Goal: Task Accomplishment & Management: Manage account settings

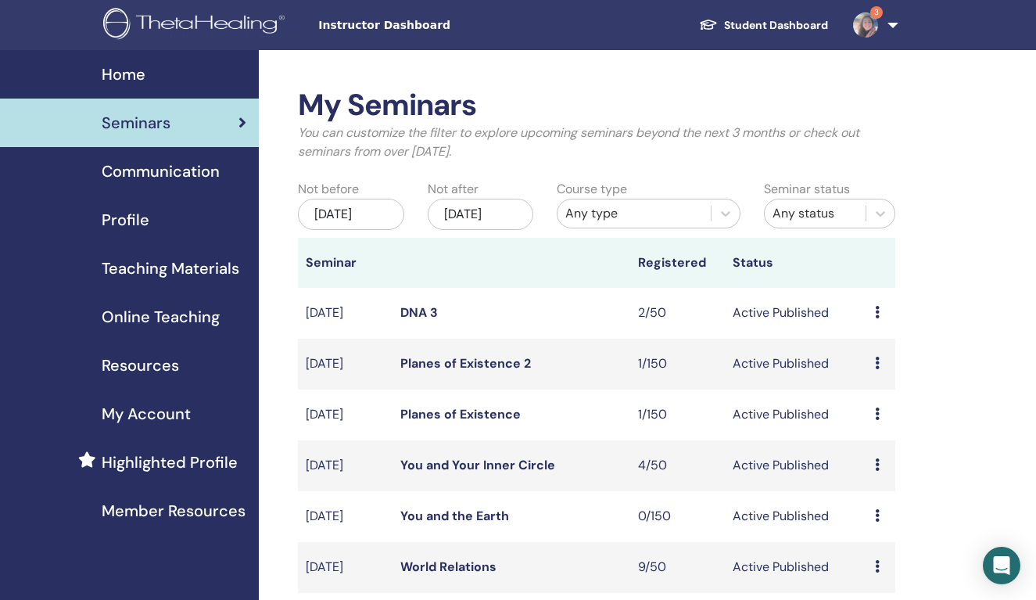
scroll to position [242, 0]
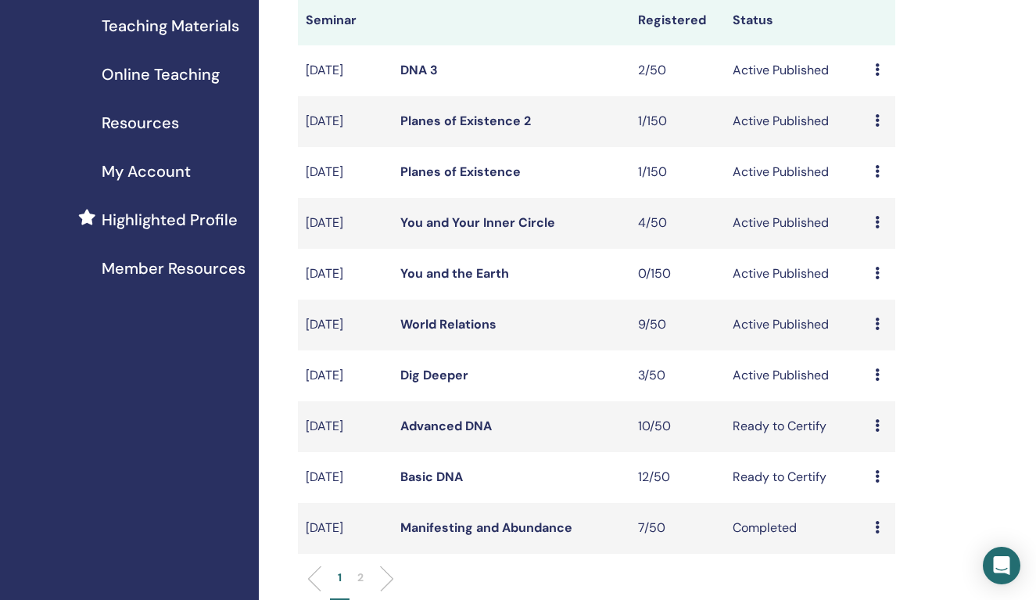
click at [448, 383] on link "Dig Deeper" at bounding box center [434, 375] width 68 height 16
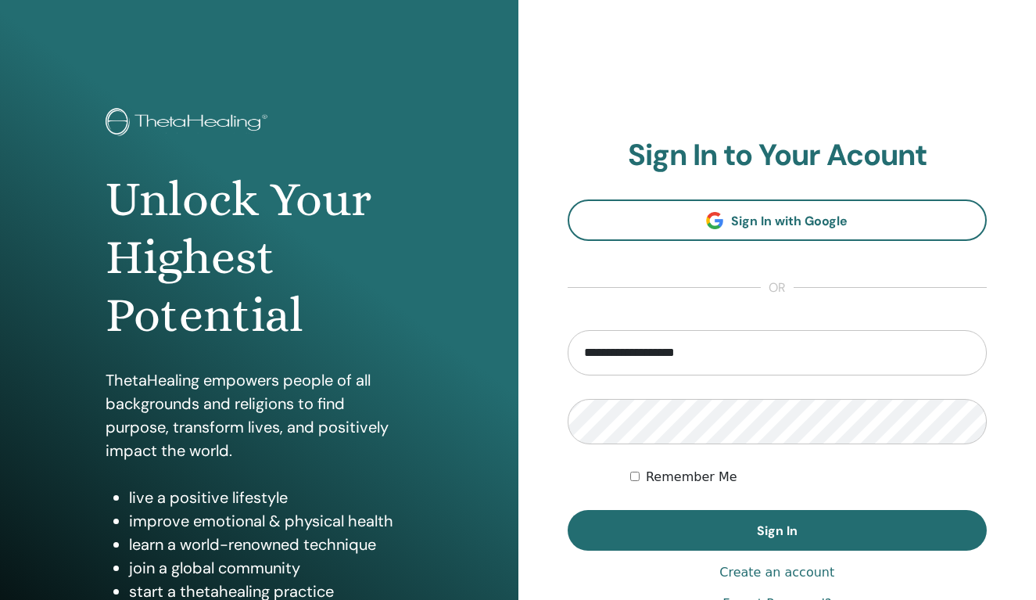
type input "**********"
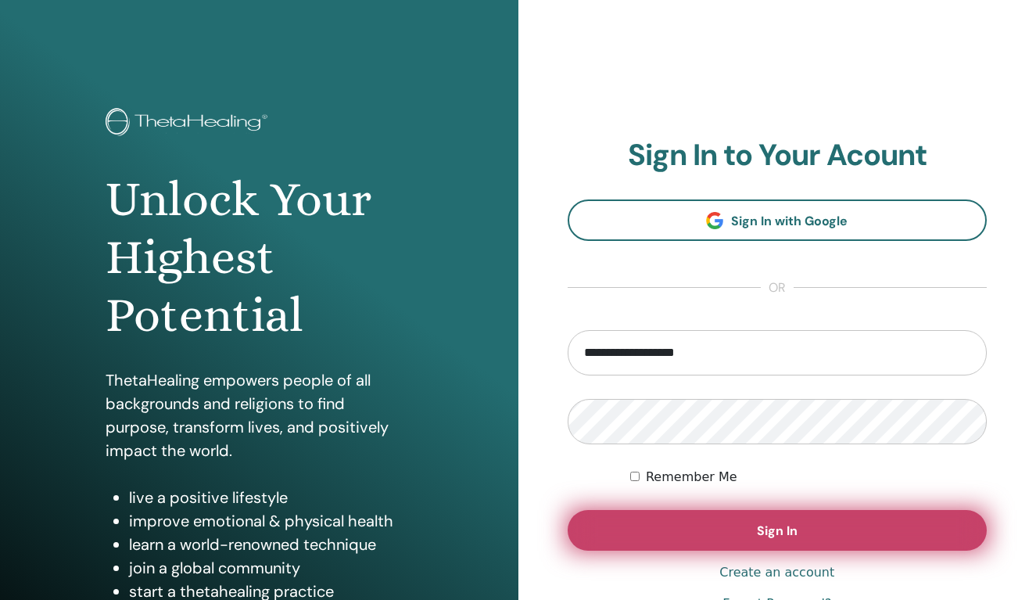
click at [802, 529] on button "Sign In" at bounding box center [778, 530] width 420 height 41
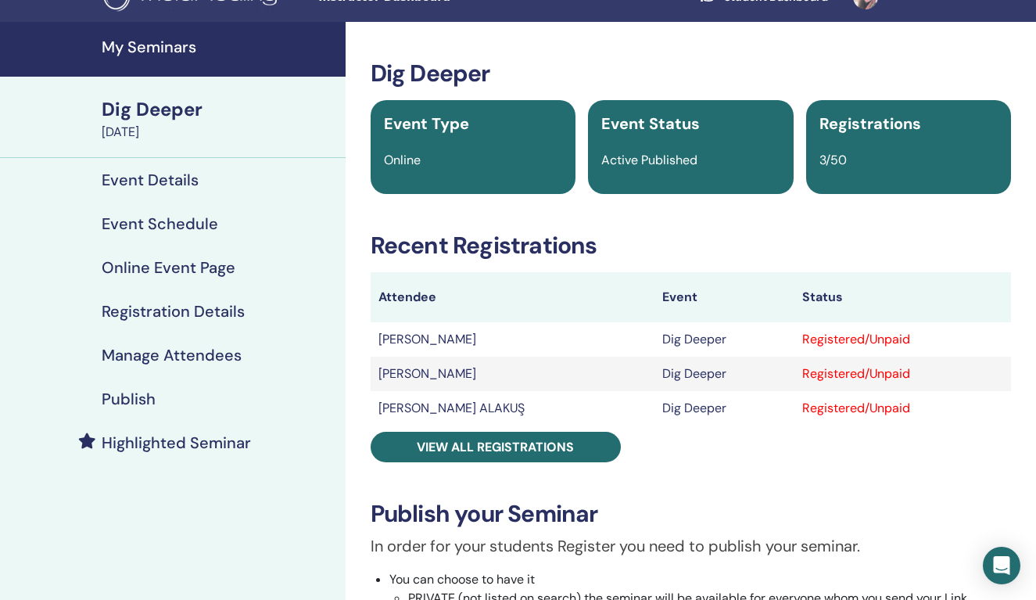
scroll to position [27, 0]
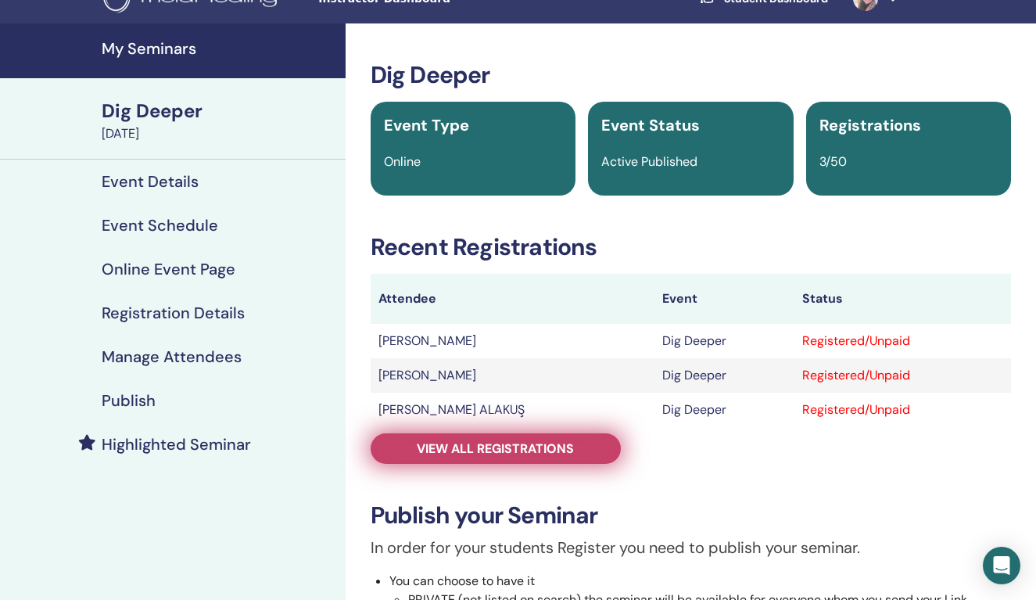
click at [504, 447] on span "View all registrations" at bounding box center [495, 448] width 157 height 16
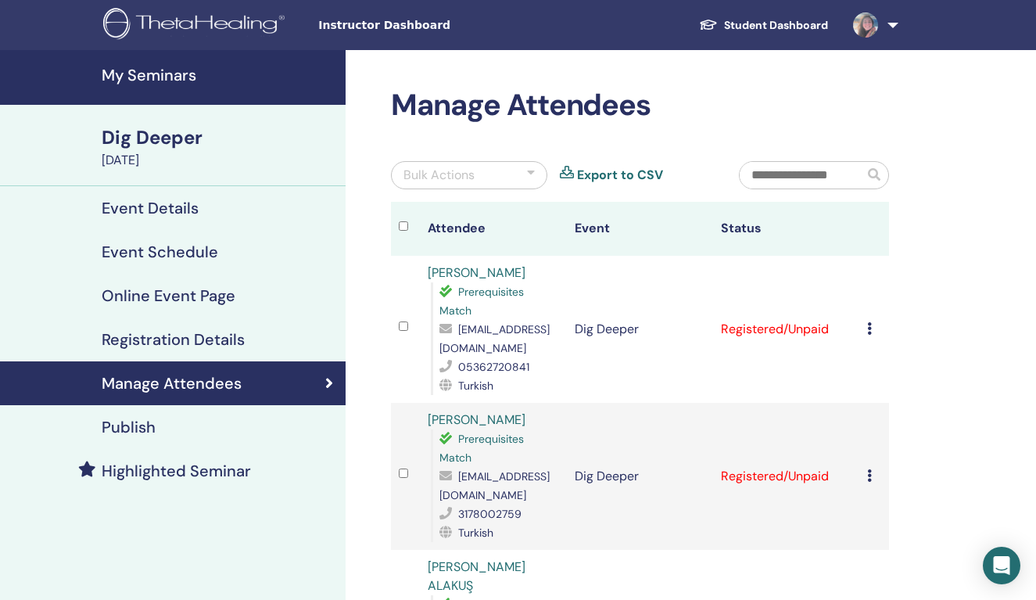
click at [893, 22] on link at bounding box center [873, 25] width 64 height 50
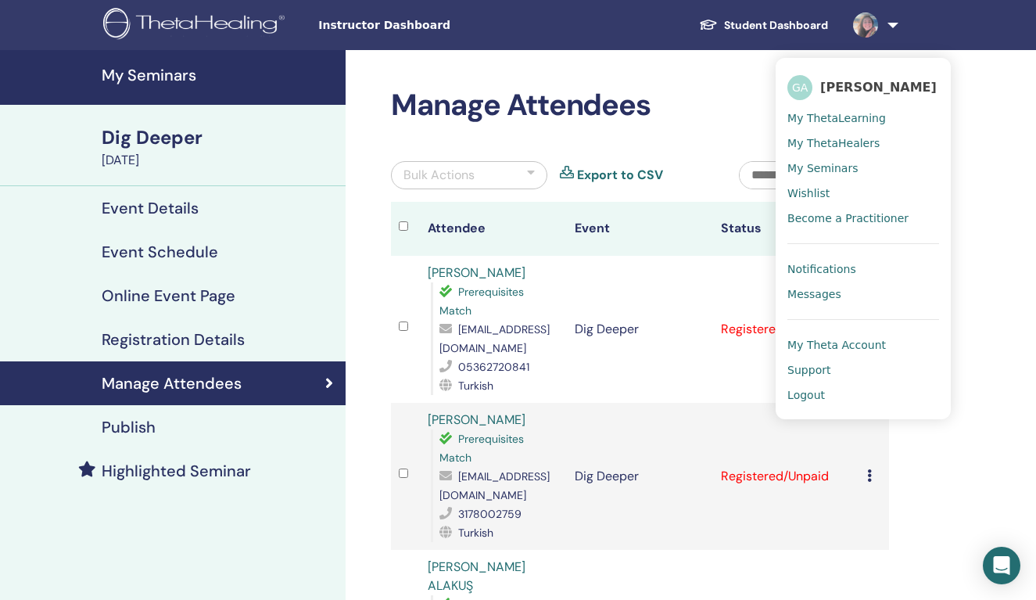
click at [827, 390] on link "Logout" at bounding box center [864, 394] width 152 height 25
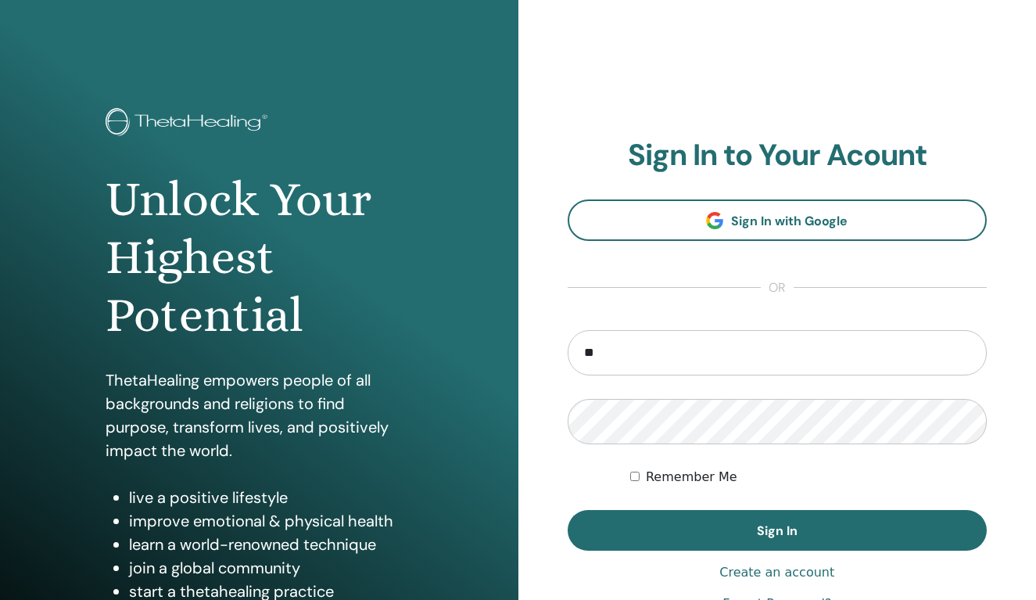
type input "*"
type input "**********"
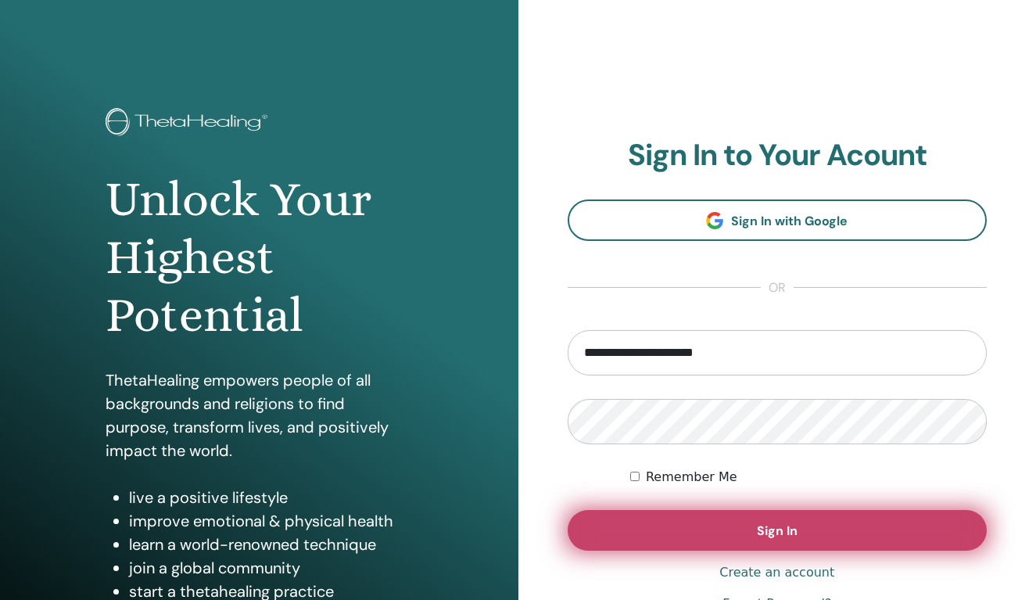
click at [767, 526] on span "Sign In" at bounding box center [777, 530] width 41 height 16
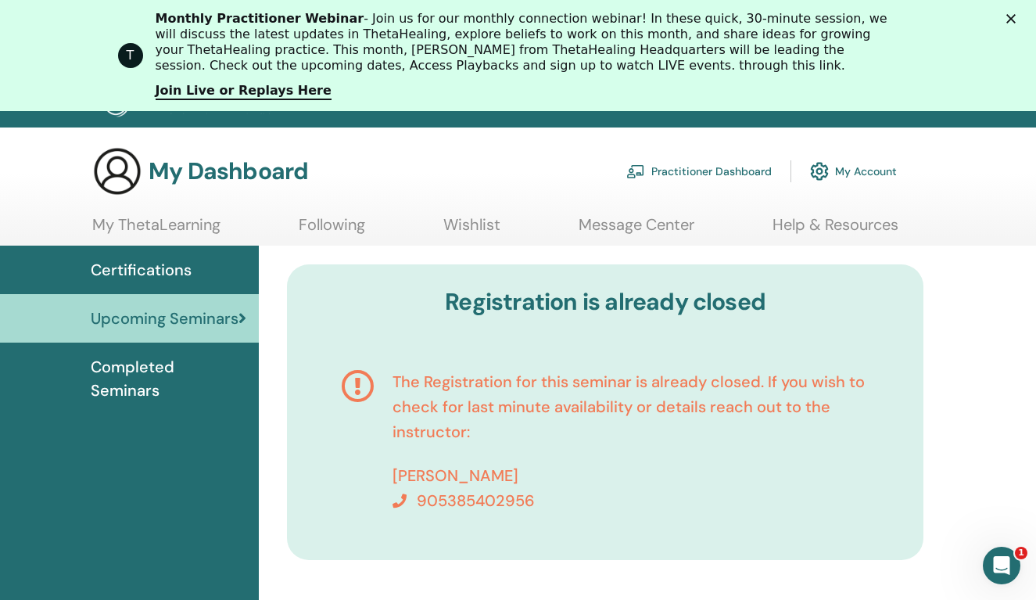
scroll to position [55, 0]
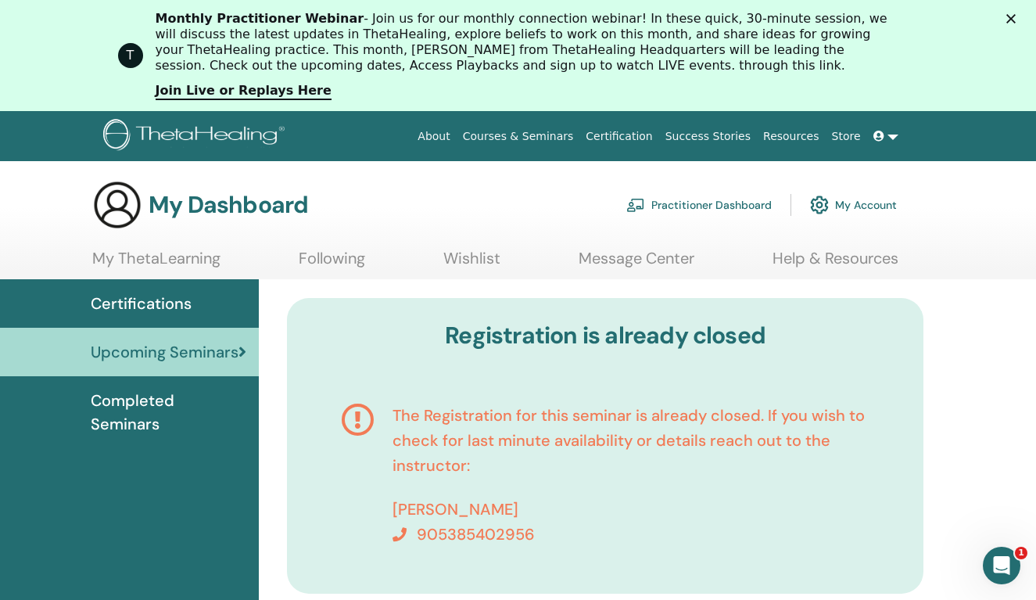
click at [192, 252] on link "My ThetaLearning" at bounding box center [156, 264] width 128 height 31
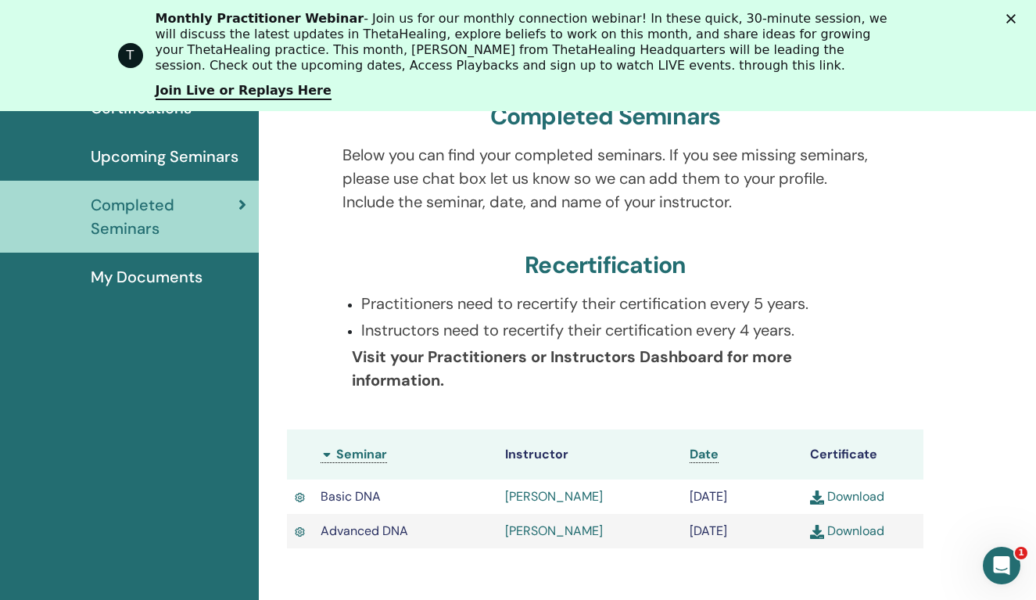
scroll to position [242, 0]
click at [556, 501] on link "[PERSON_NAME]" at bounding box center [554, 495] width 98 height 16
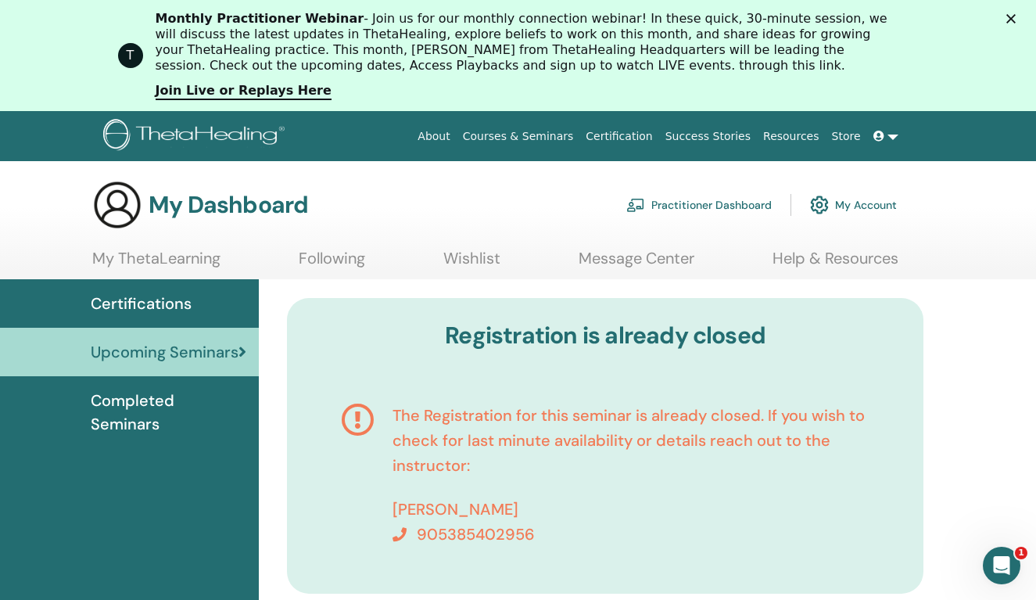
click at [900, 135] on link at bounding box center [886, 136] width 38 height 29
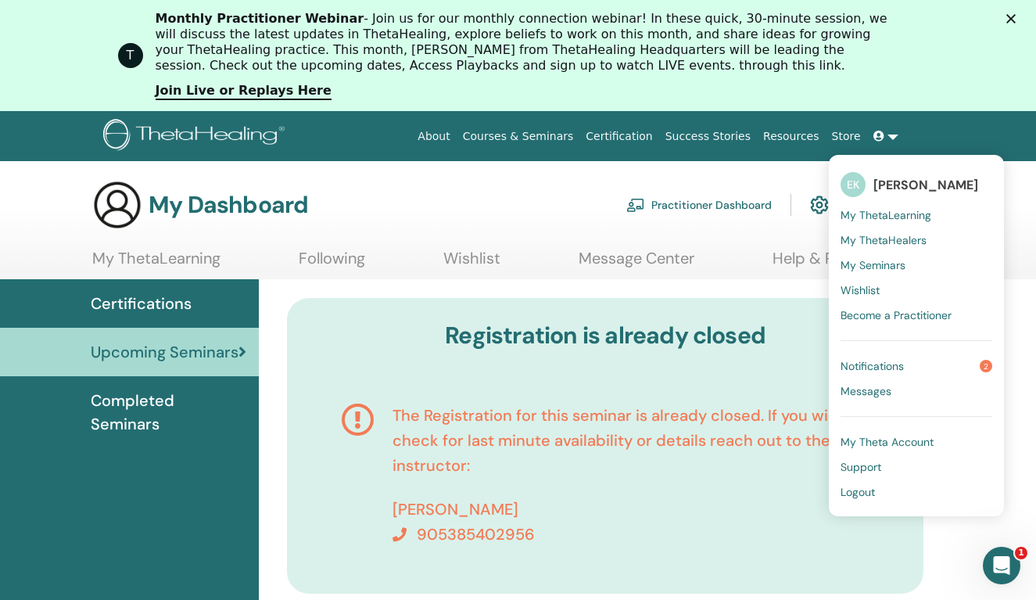
click at [873, 491] on span "Logout" at bounding box center [858, 492] width 34 height 14
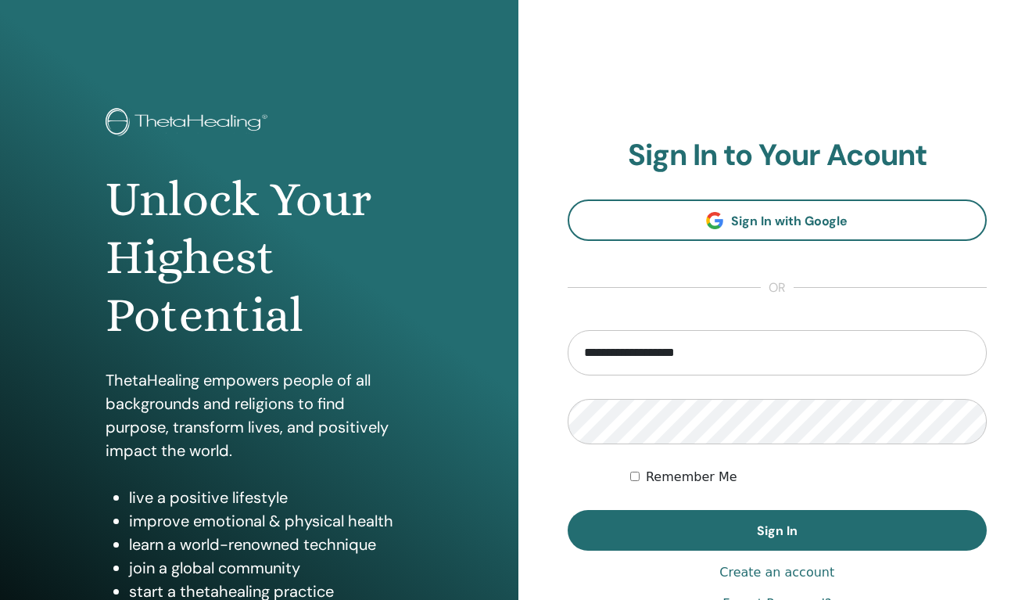
type input "**********"
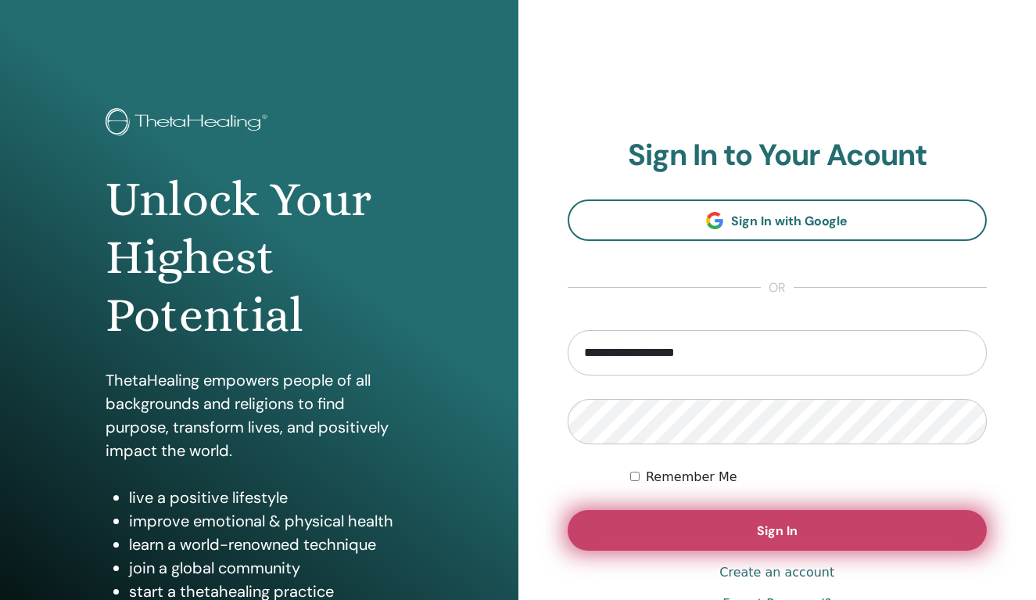
click at [770, 534] on span "Sign In" at bounding box center [777, 530] width 41 height 16
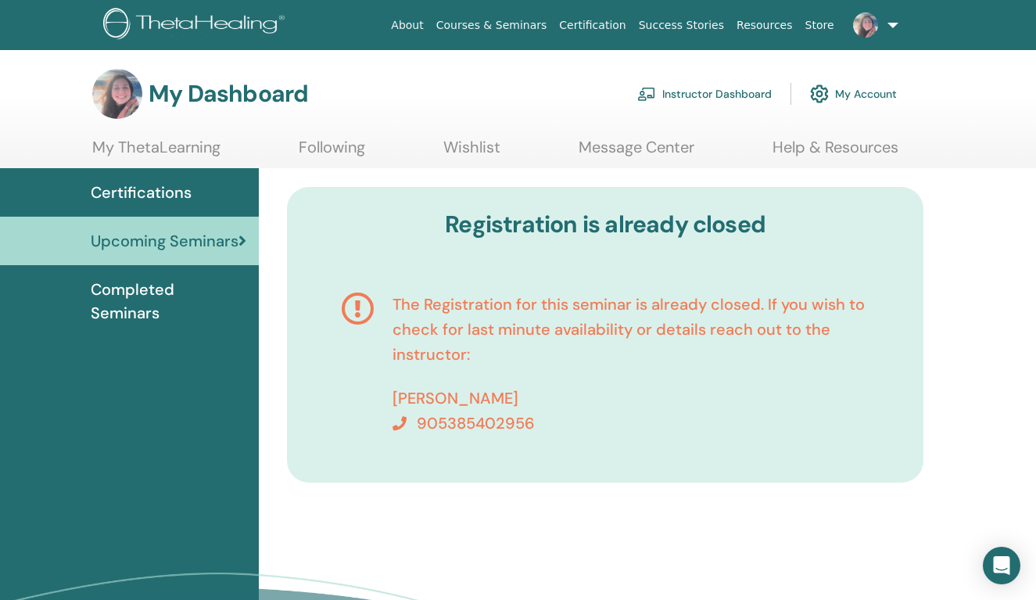
click at [718, 92] on link "Instructor Dashboard" at bounding box center [704, 94] width 135 height 34
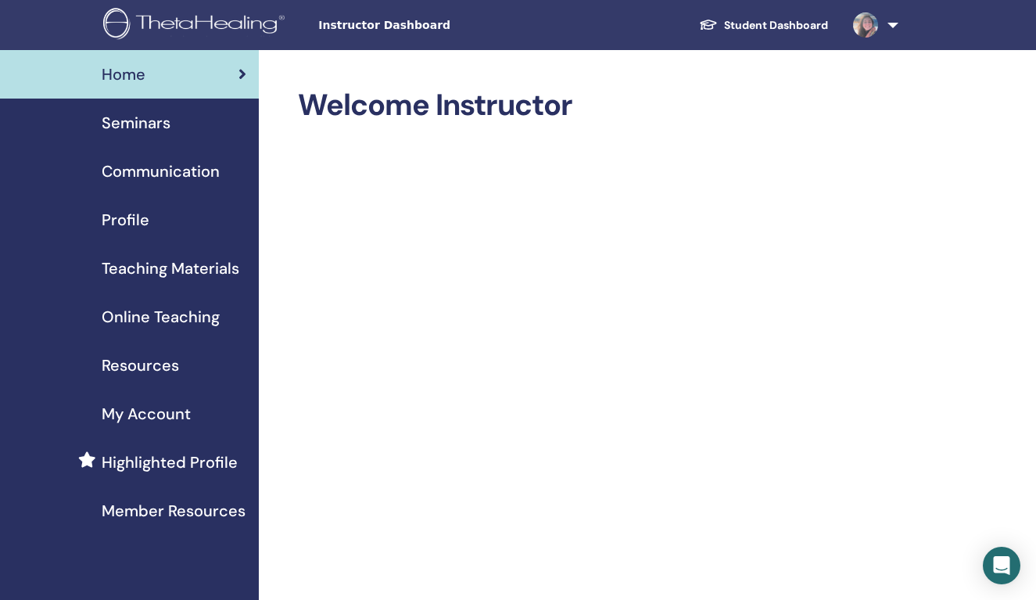
click at [156, 127] on span "Seminars" at bounding box center [136, 122] width 69 height 23
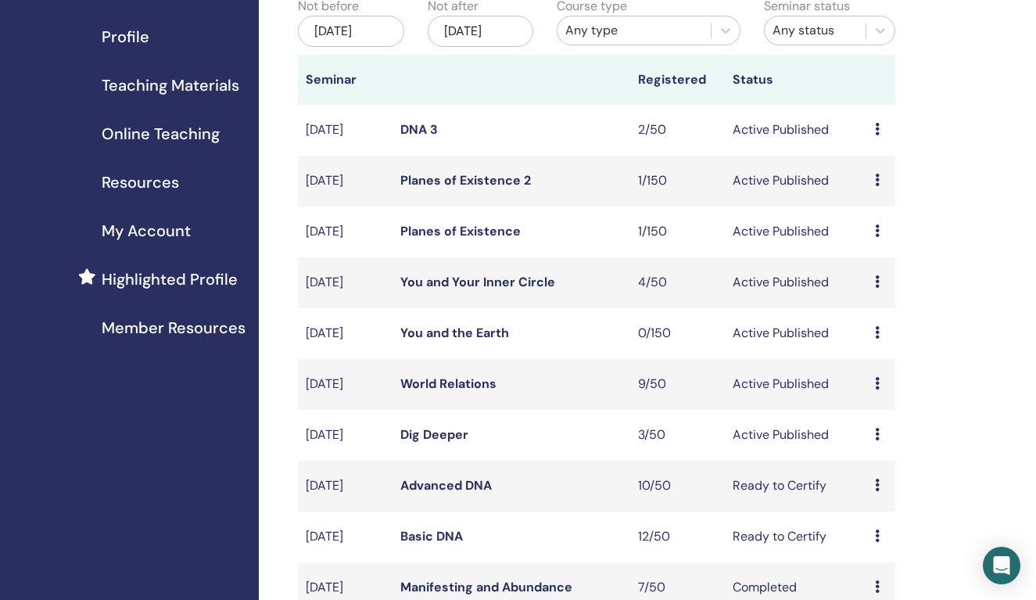
scroll to position [236, 0]
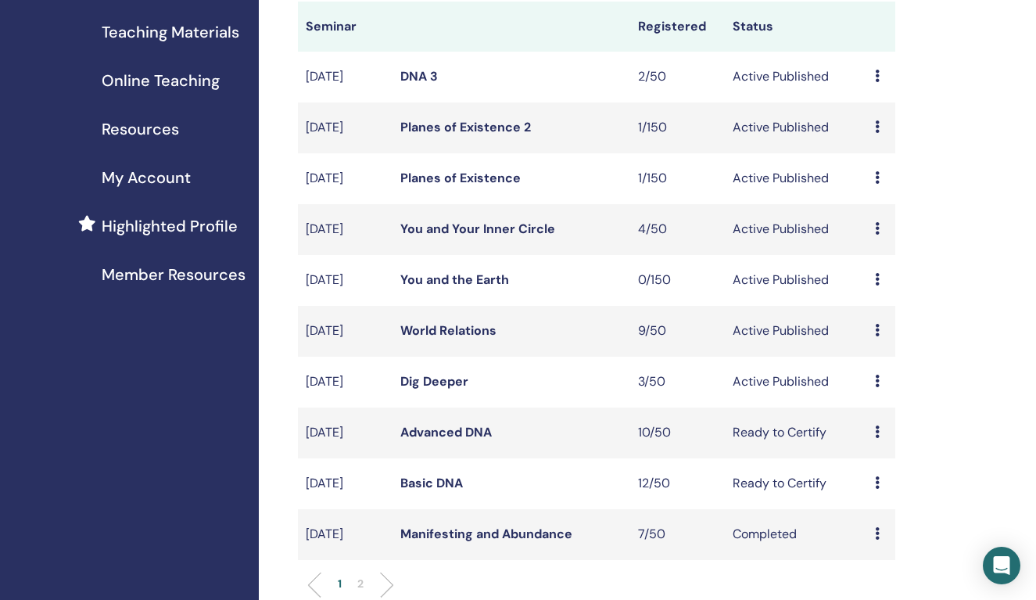
click at [439, 389] on link "Dig Deeper" at bounding box center [434, 381] width 68 height 16
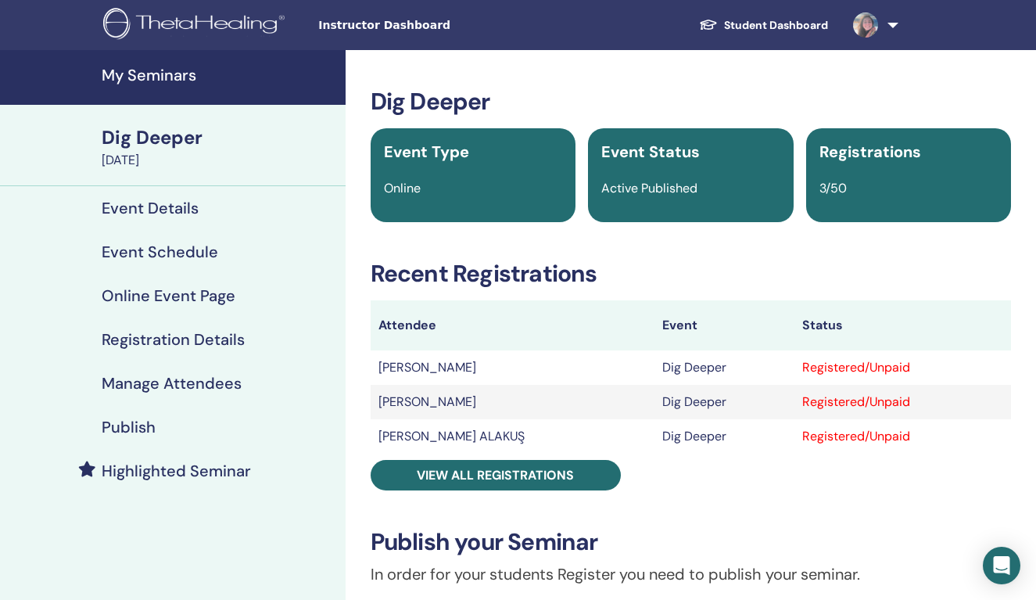
click at [180, 255] on h4 "Event Schedule" at bounding box center [160, 251] width 117 height 19
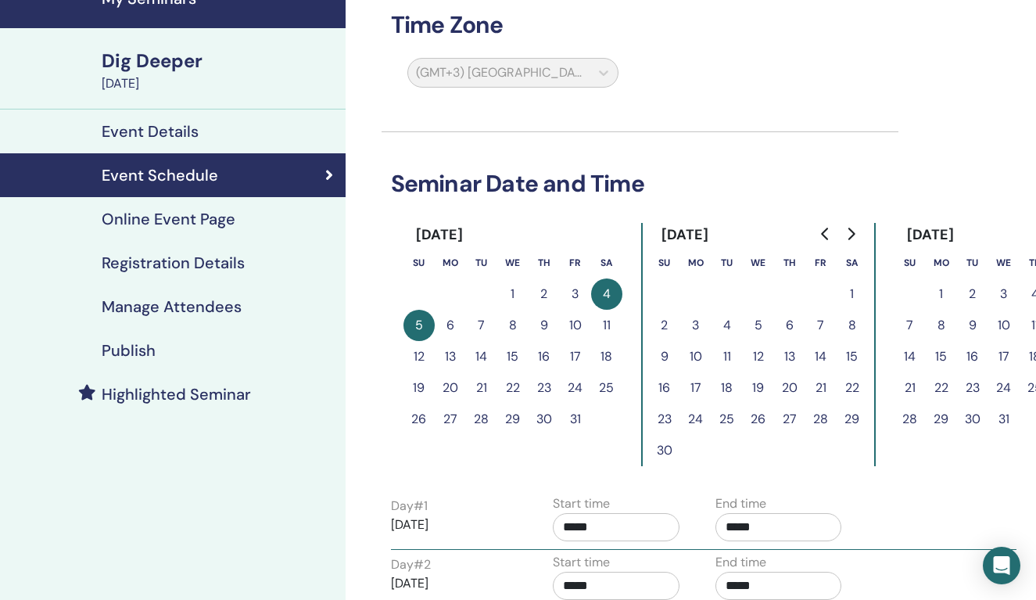
scroll to position [77, 0]
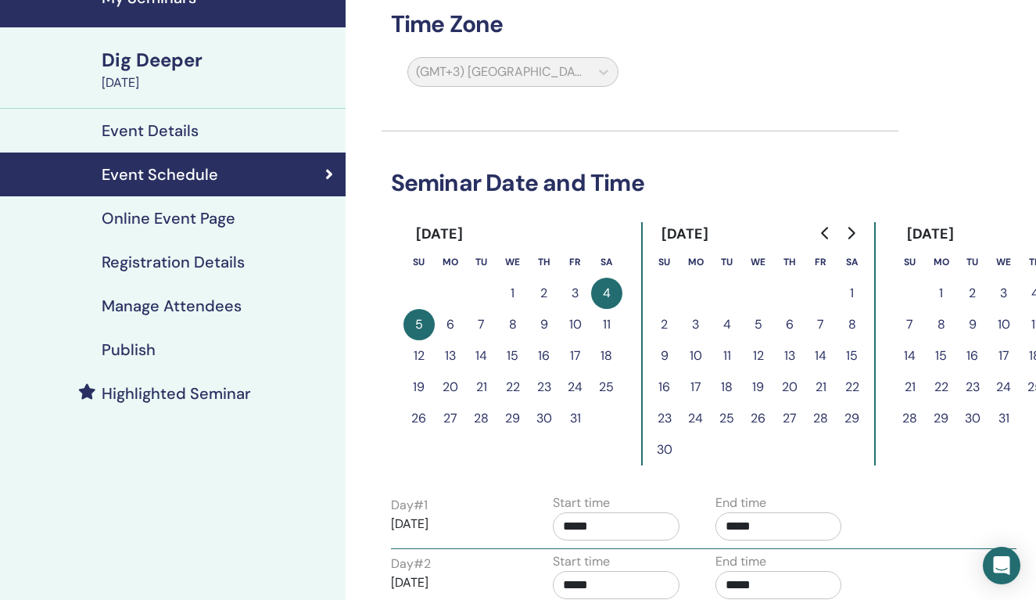
click at [189, 260] on h4 "Registration Details" at bounding box center [173, 262] width 143 height 19
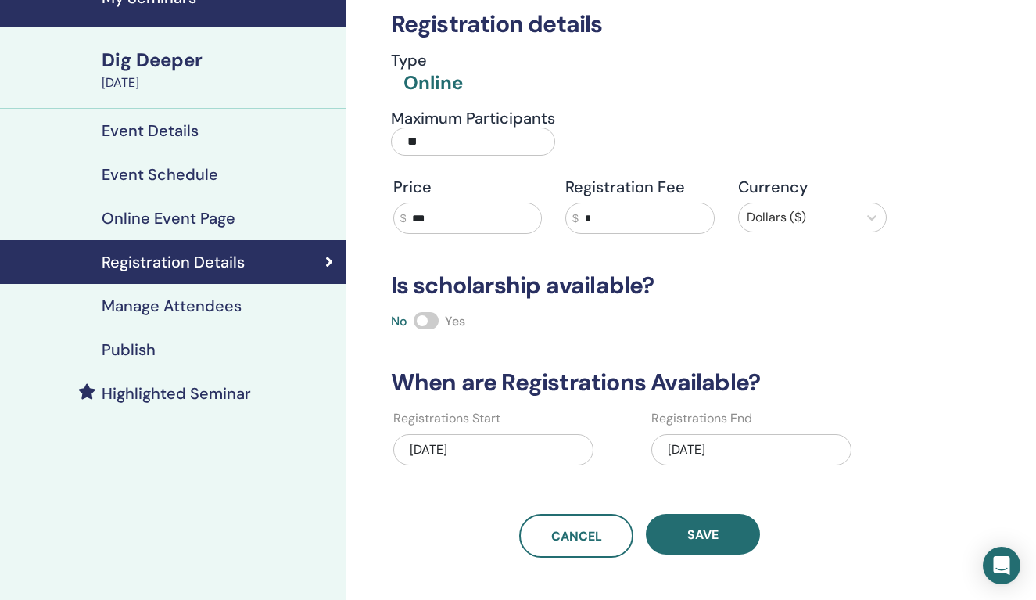
click at [742, 447] on div "[DATE]" at bounding box center [752, 449] width 200 height 31
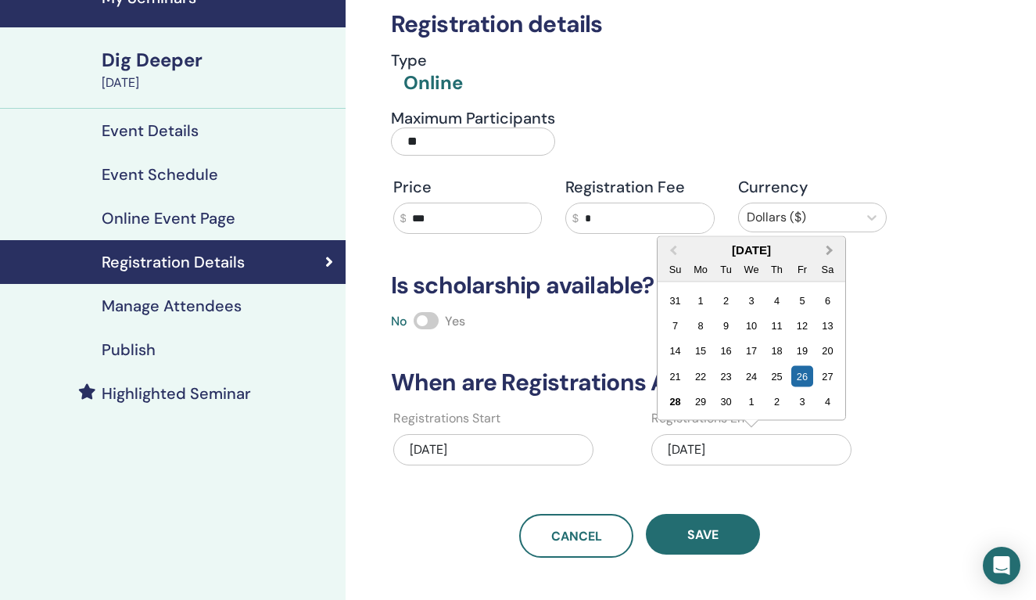
click at [830, 253] on button "Next Month" at bounding box center [831, 251] width 25 height 25
click at [683, 327] on div "5" at bounding box center [675, 325] width 21 height 21
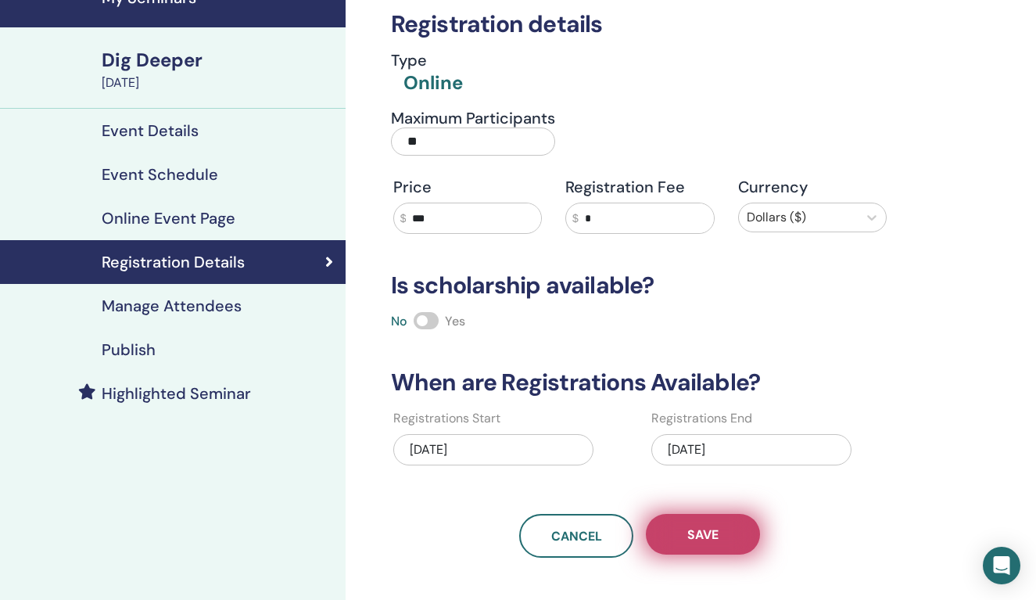
click at [713, 534] on span "Save" at bounding box center [702, 534] width 31 height 16
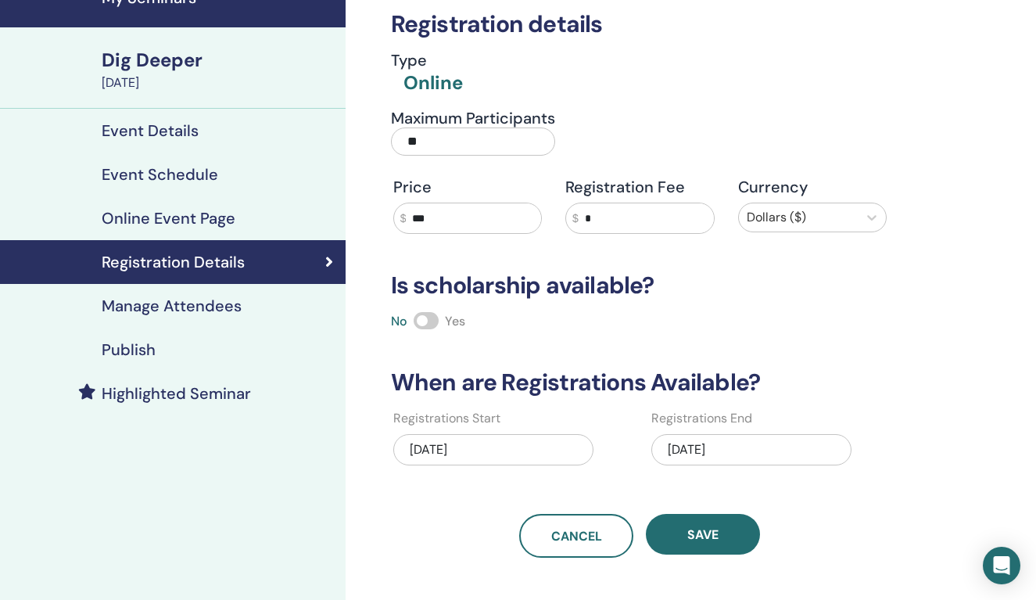
click at [162, 341] on div "Publish" at bounding box center [173, 349] width 321 height 19
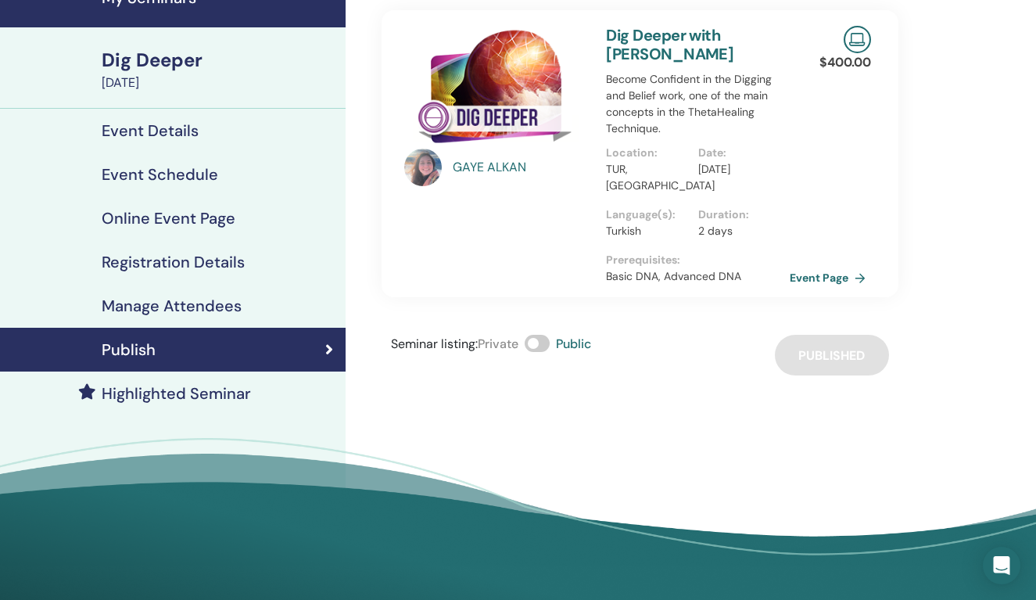
click at [199, 298] on h4 "Manage Attendees" at bounding box center [172, 305] width 140 height 19
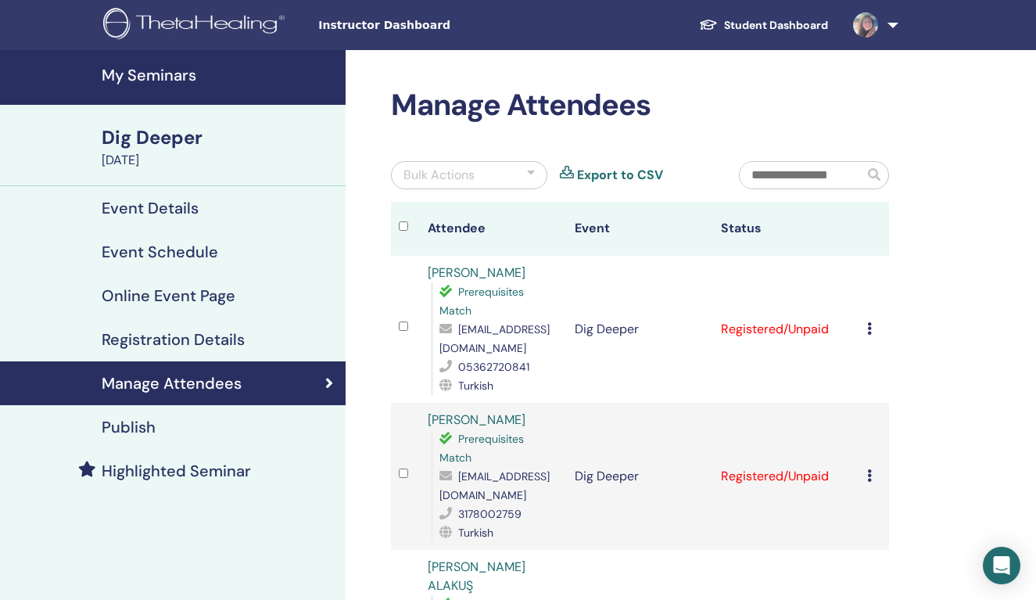
click at [185, 297] on h4 "Online Event Page" at bounding box center [169, 295] width 134 height 19
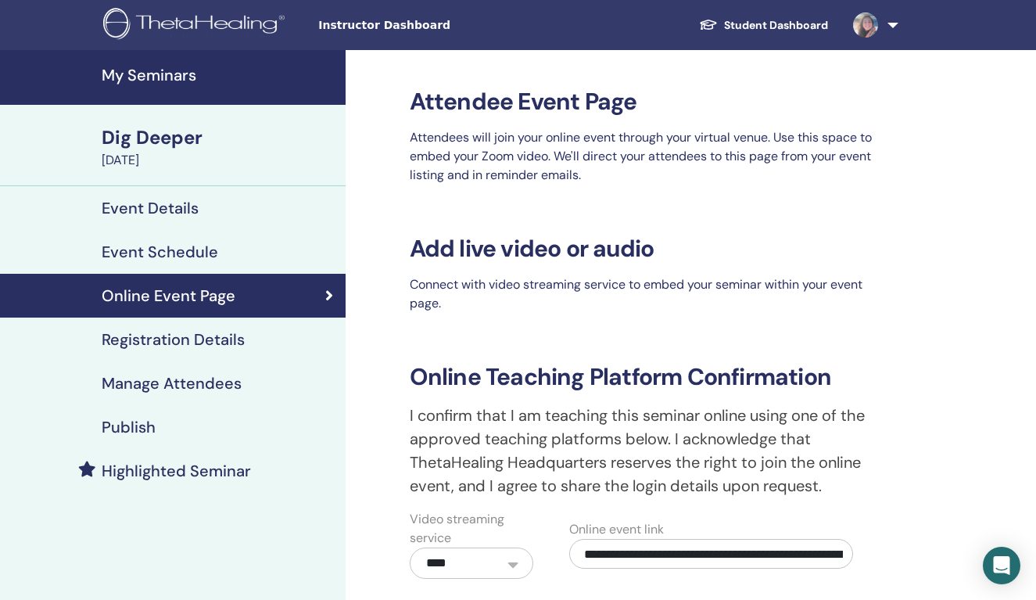
click at [902, 28] on link at bounding box center [873, 25] width 64 height 50
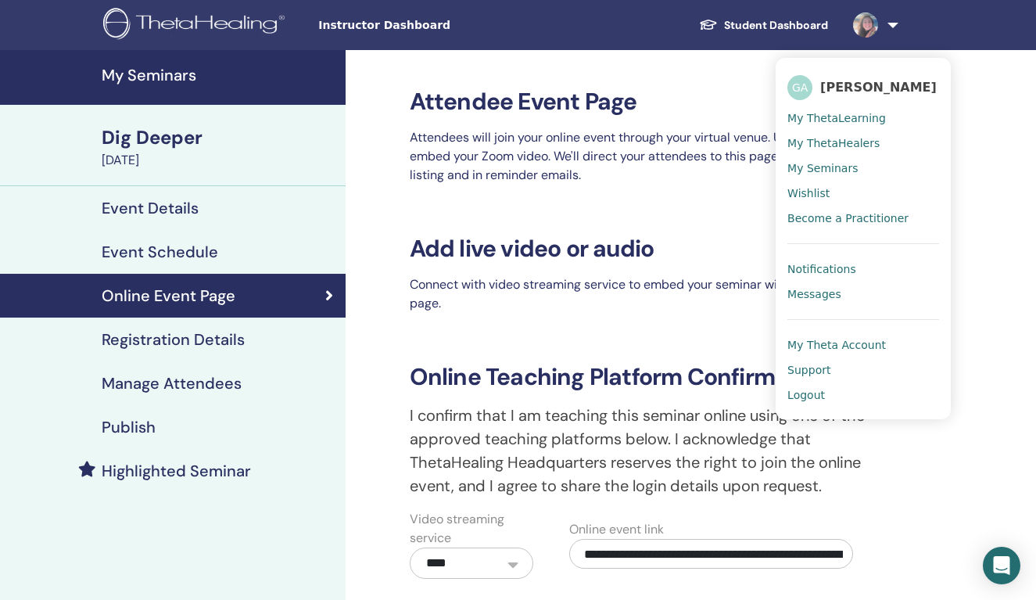
click at [826, 393] on link "Logout" at bounding box center [864, 394] width 152 height 25
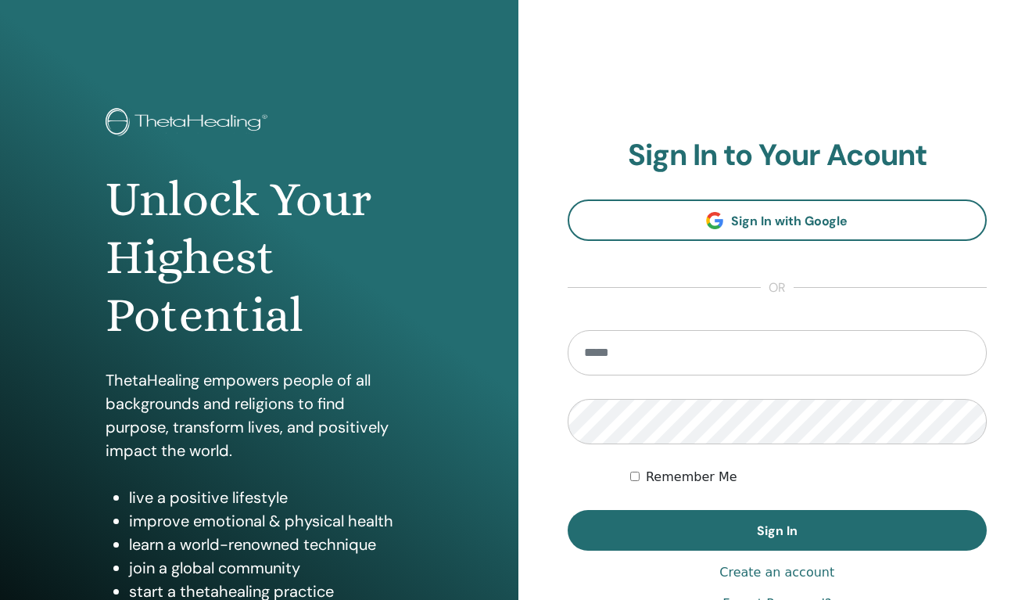
click at [665, 353] on input "email" at bounding box center [778, 352] width 420 height 45
type input "**********"
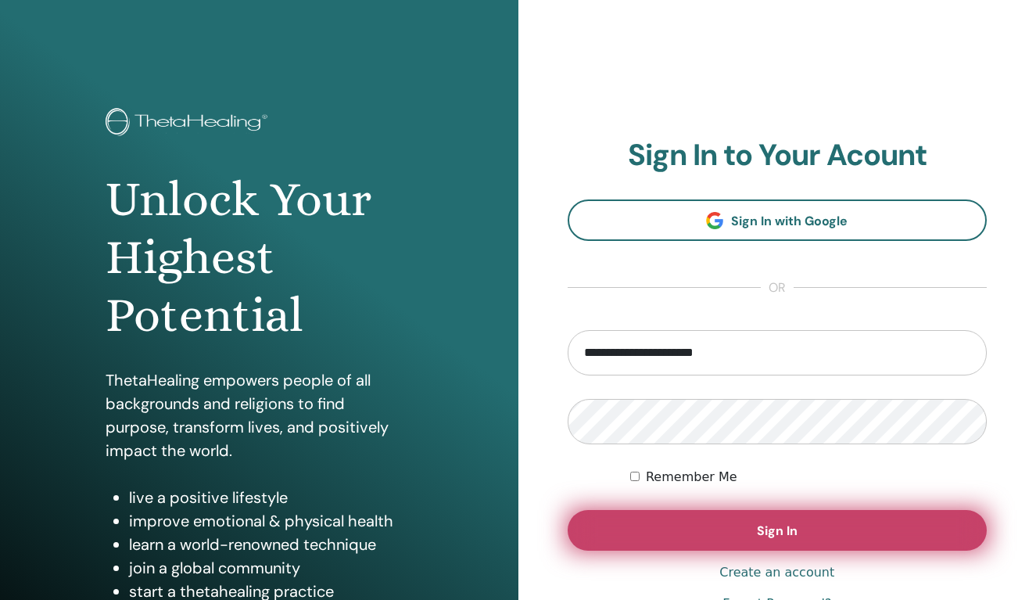
click at [784, 534] on span "Sign In" at bounding box center [777, 530] width 41 height 16
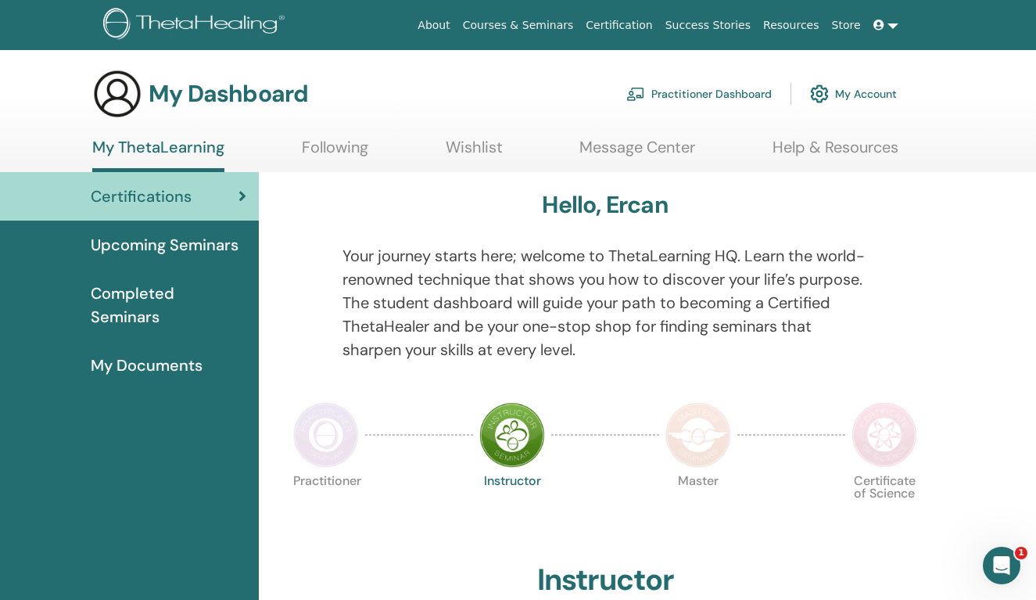
click at [194, 296] on span "Completed Seminars" at bounding box center [169, 305] width 156 height 47
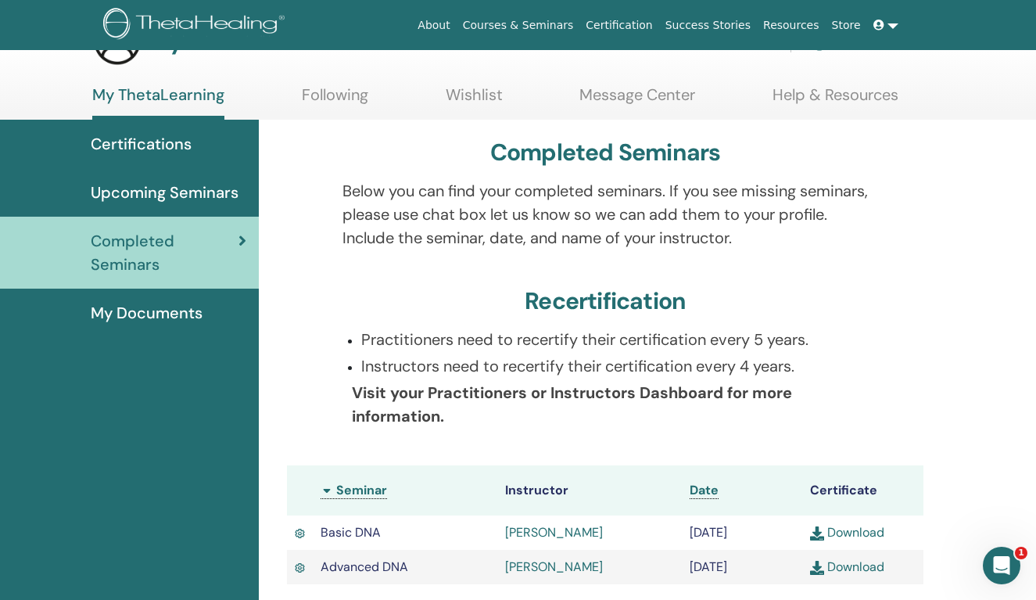
scroll to position [88, 0]
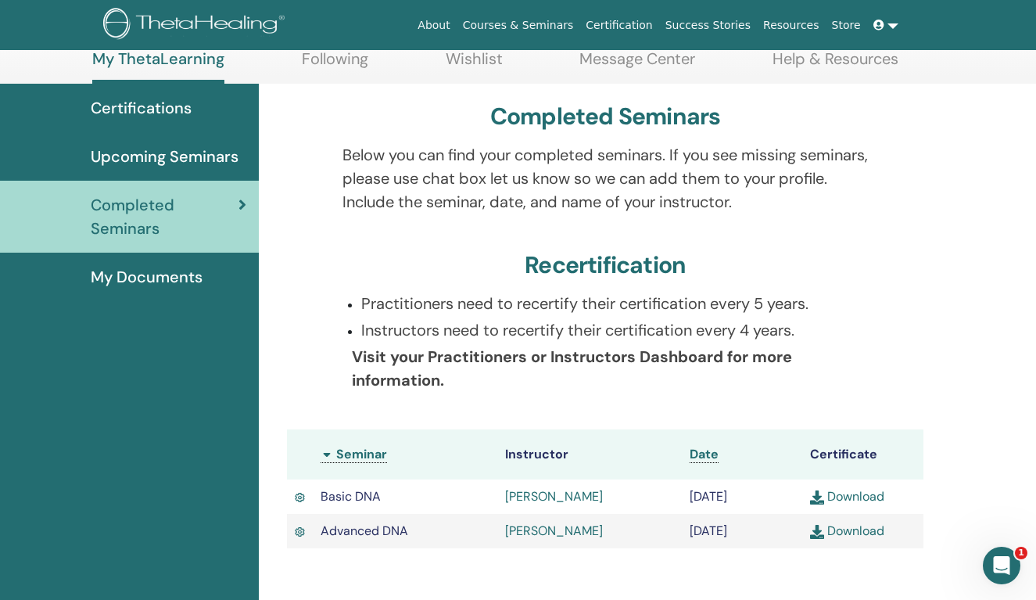
click at [545, 504] on link "[PERSON_NAME]" at bounding box center [554, 496] width 98 height 16
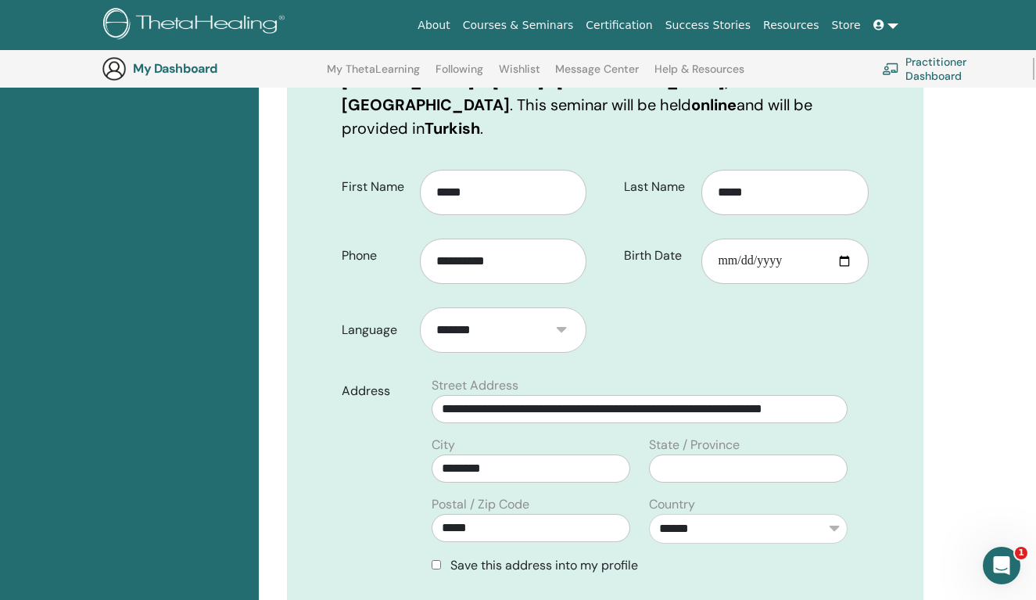
scroll to position [293, 0]
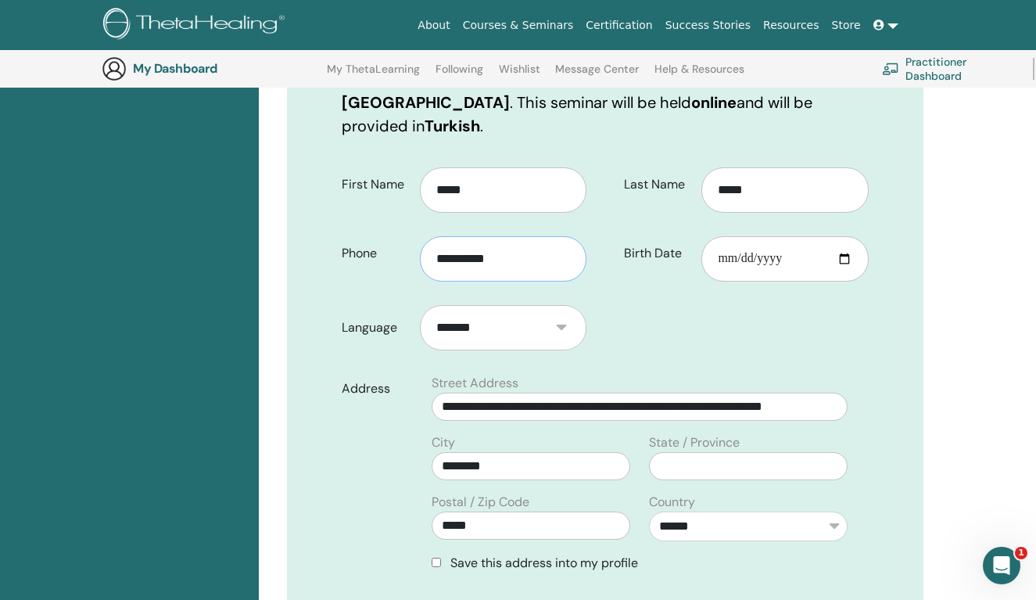
click at [440, 236] on input "**********" at bounding box center [503, 258] width 167 height 45
type input "**********"
click at [730, 340] on form "**********" at bounding box center [605, 495] width 551 height 679
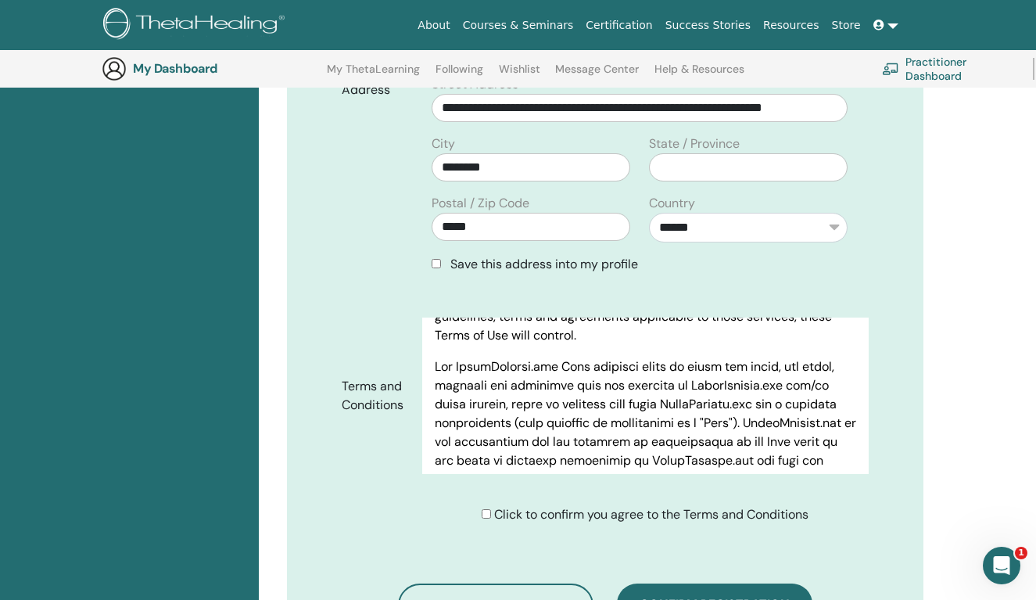
scroll to position [181, 0]
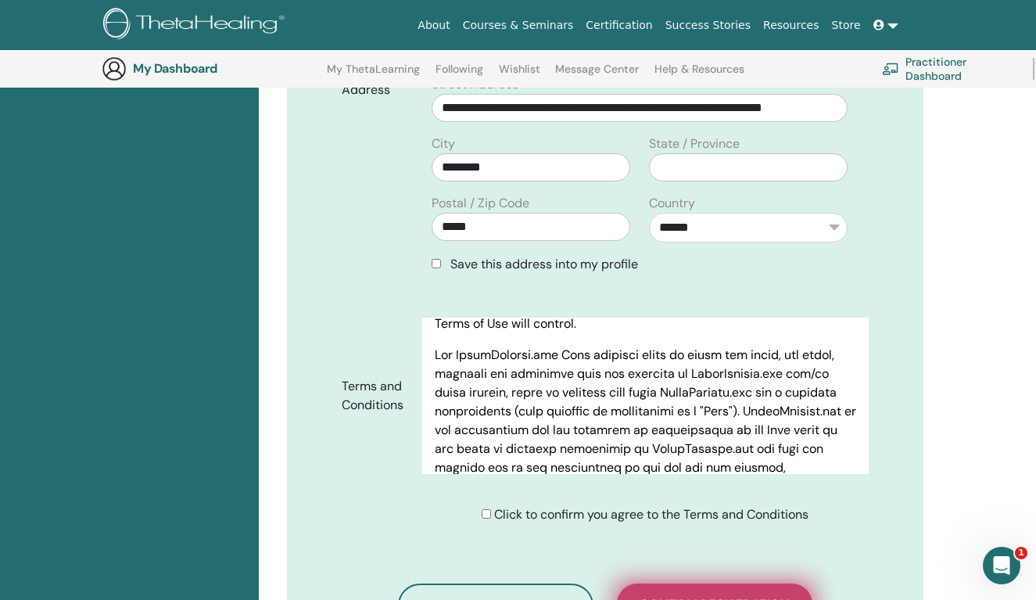
click at [720, 596] on span "Confirm registration" at bounding box center [715, 604] width 150 height 16
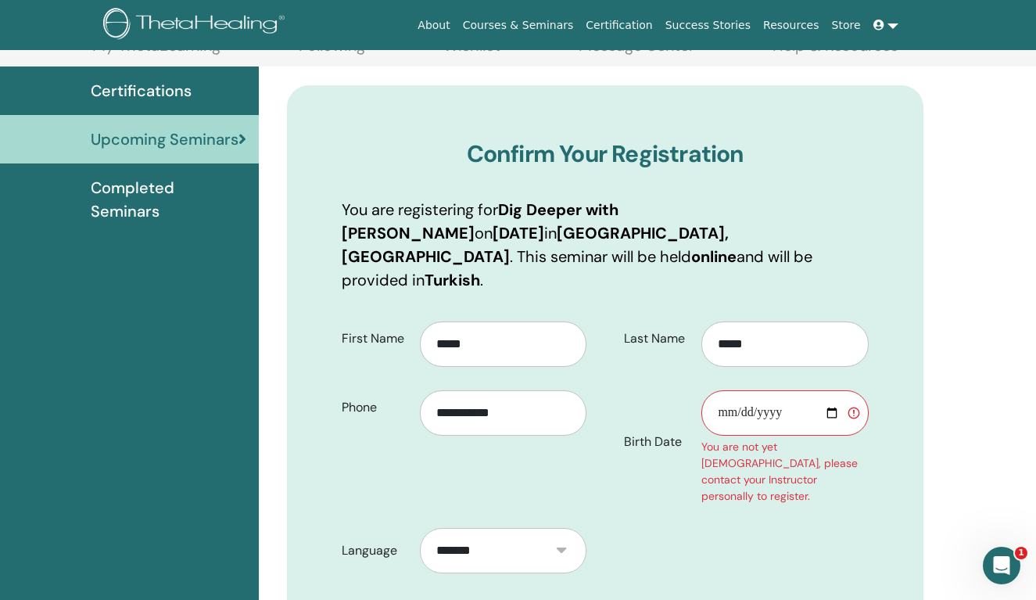
scroll to position [110, 0]
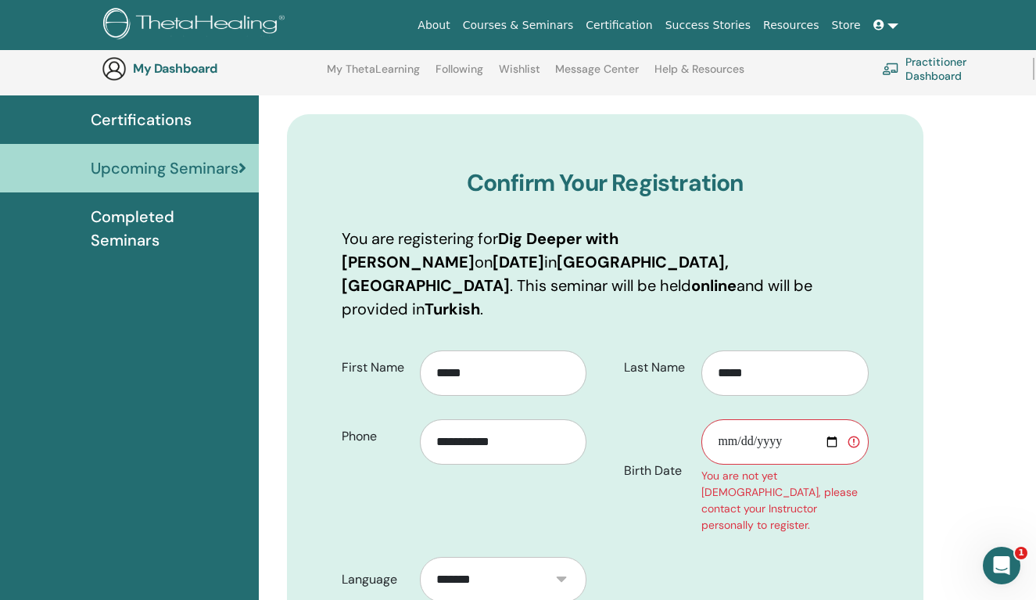
click at [726, 419] on input "Birth Date" at bounding box center [785, 441] width 167 height 45
click at [754, 419] on input "Birth Date" at bounding box center [785, 441] width 167 height 45
click at [770, 419] on input "Birth Date" at bounding box center [785, 441] width 167 height 45
type input "**********"
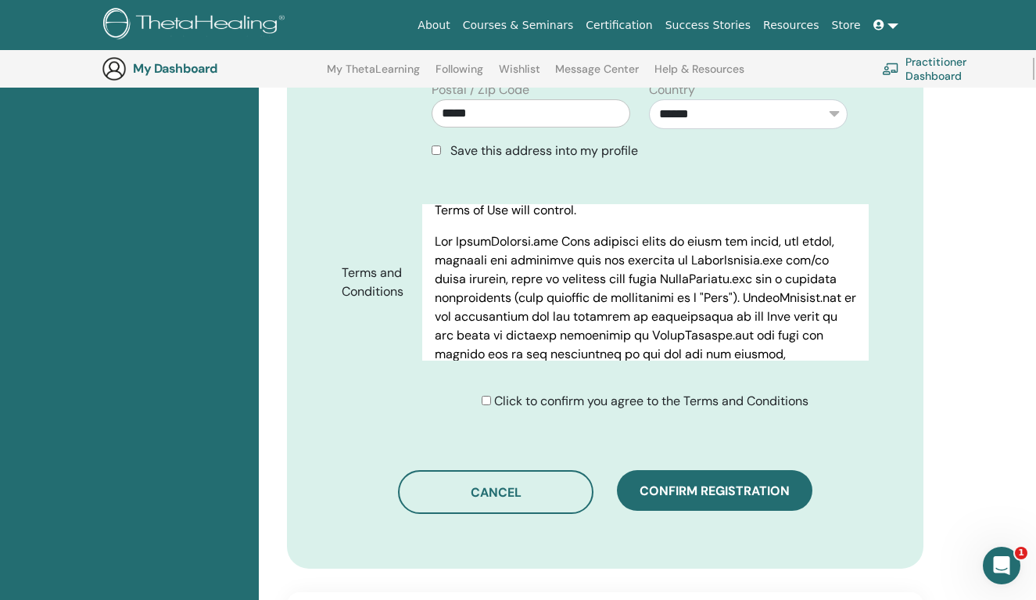
scroll to position [807, 0]
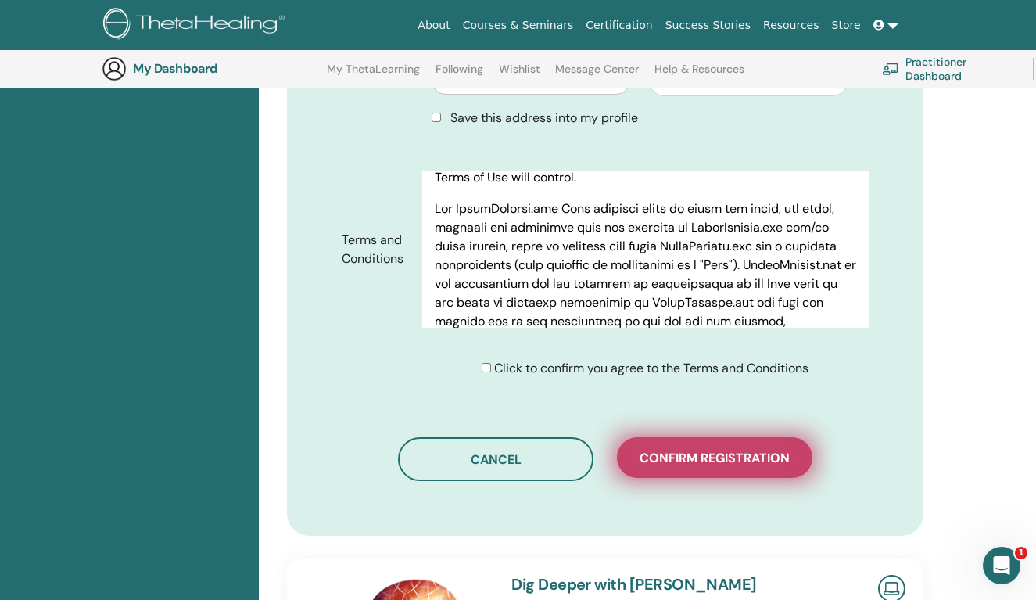
click at [748, 450] on span "Confirm registration" at bounding box center [715, 458] width 150 height 16
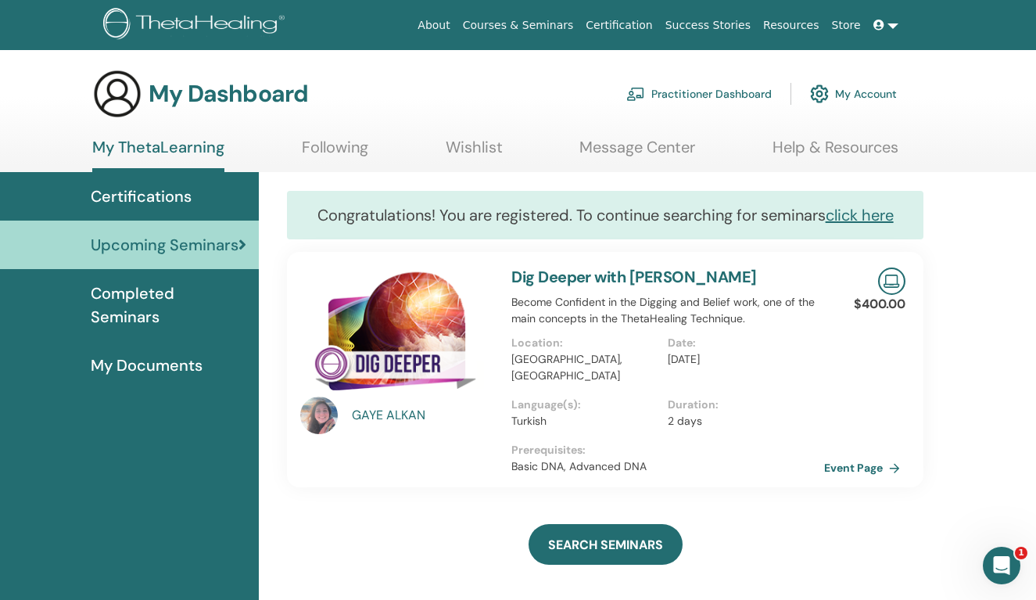
click at [414, 411] on div "GAYE ALKAN" at bounding box center [424, 415] width 145 height 19
click at [393, 416] on div "[PERSON_NAME]" at bounding box center [424, 415] width 145 height 19
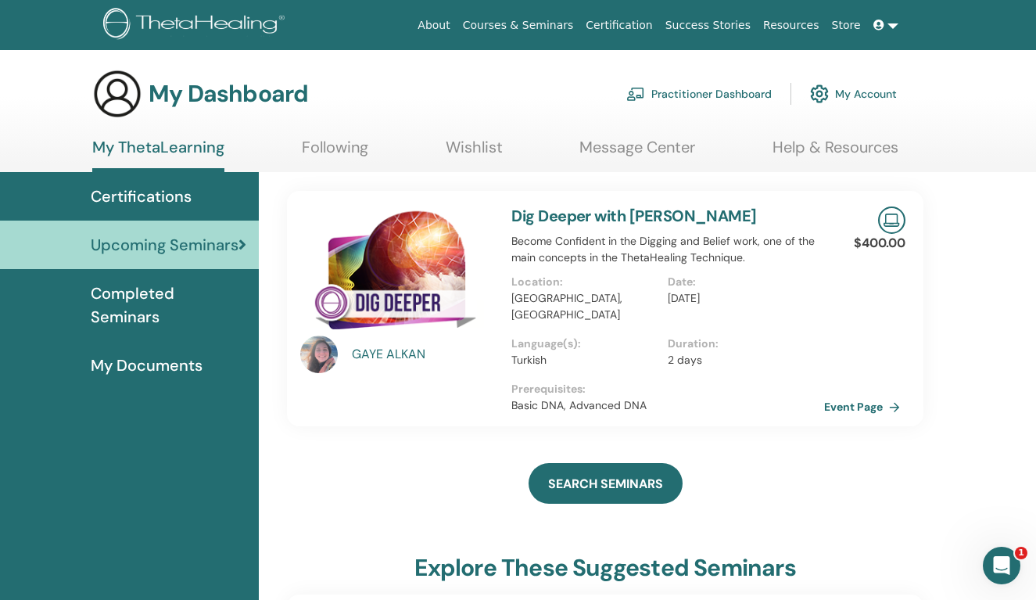
click at [388, 353] on div "[PERSON_NAME]" at bounding box center [424, 354] width 145 height 19
click at [196, 293] on span "Completed Seminars" at bounding box center [169, 305] width 156 height 47
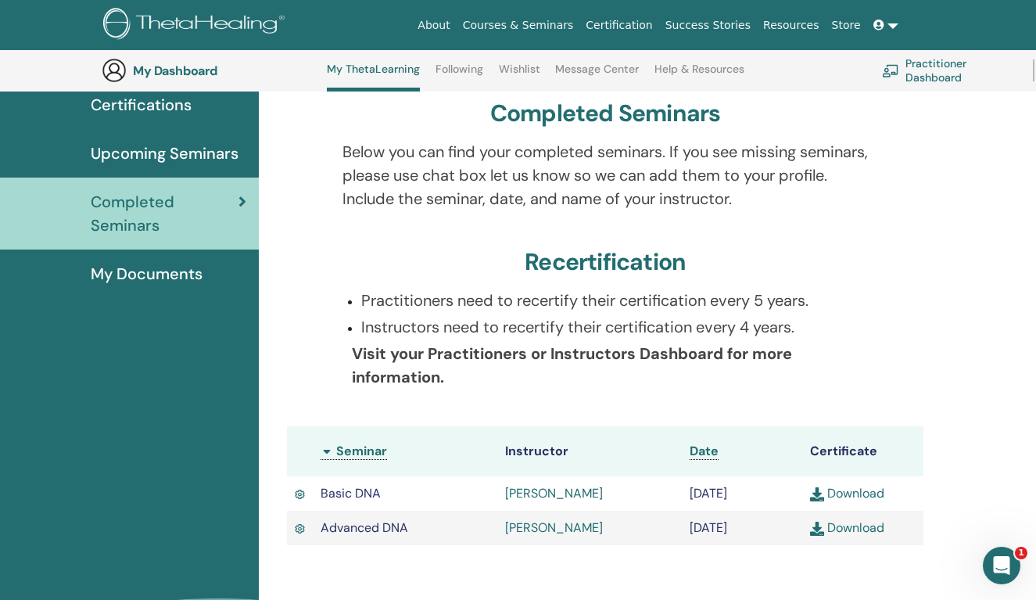
scroll to position [140, 0]
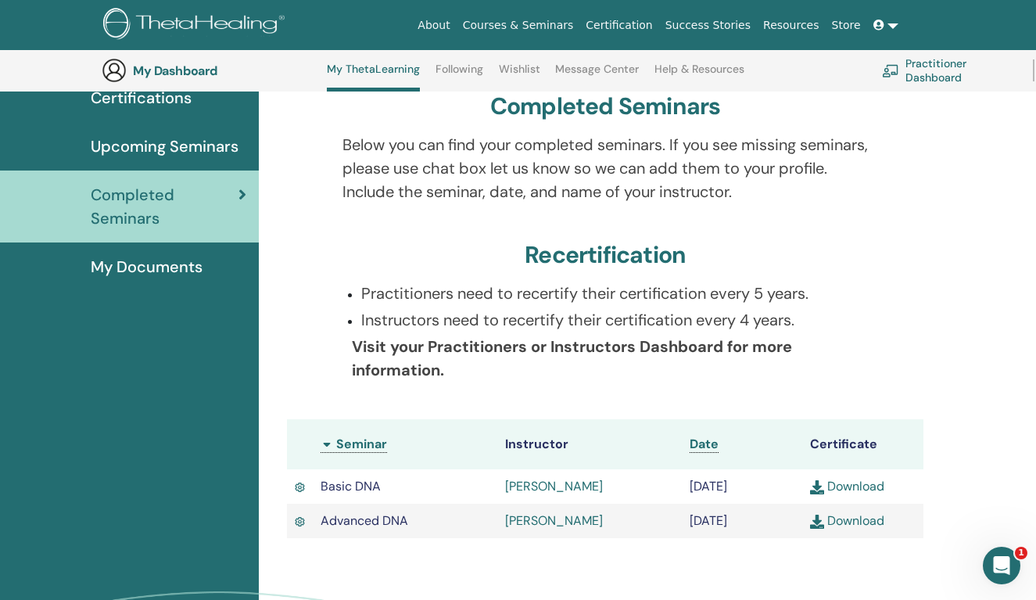
click at [544, 494] on link "[PERSON_NAME]" at bounding box center [554, 486] width 98 height 16
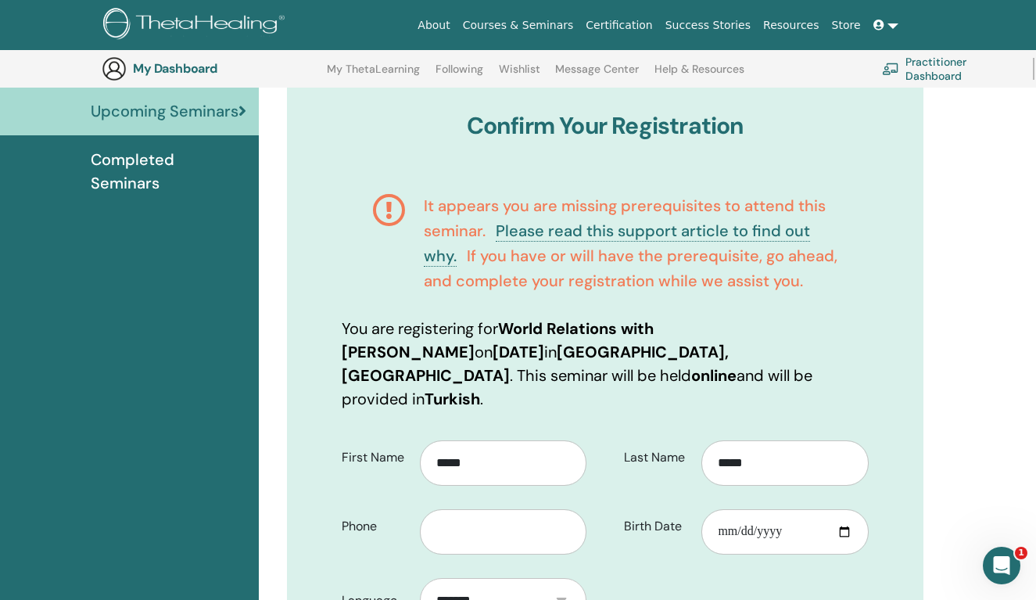
scroll to position [246, 0]
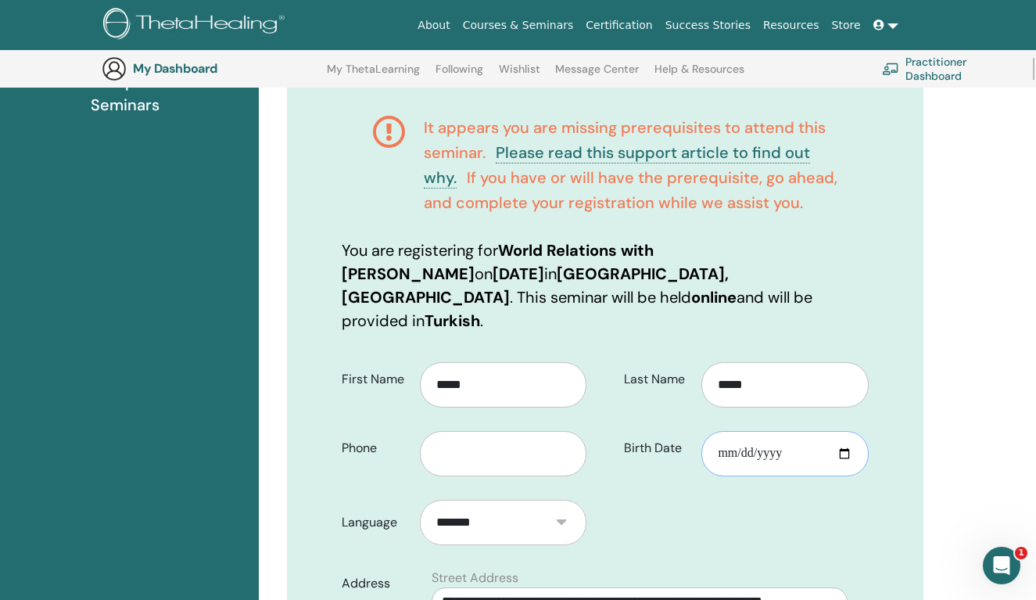
click at [727, 431] on input "Birth Date" at bounding box center [785, 453] width 167 height 45
click at [748, 431] on input "Birth Date" at bounding box center [785, 453] width 167 height 45
click at [777, 431] on input "Birth Date" at bounding box center [785, 453] width 167 height 45
type input "**********"
click at [511, 431] on input "text" at bounding box center [503, 453] width 167 height 45
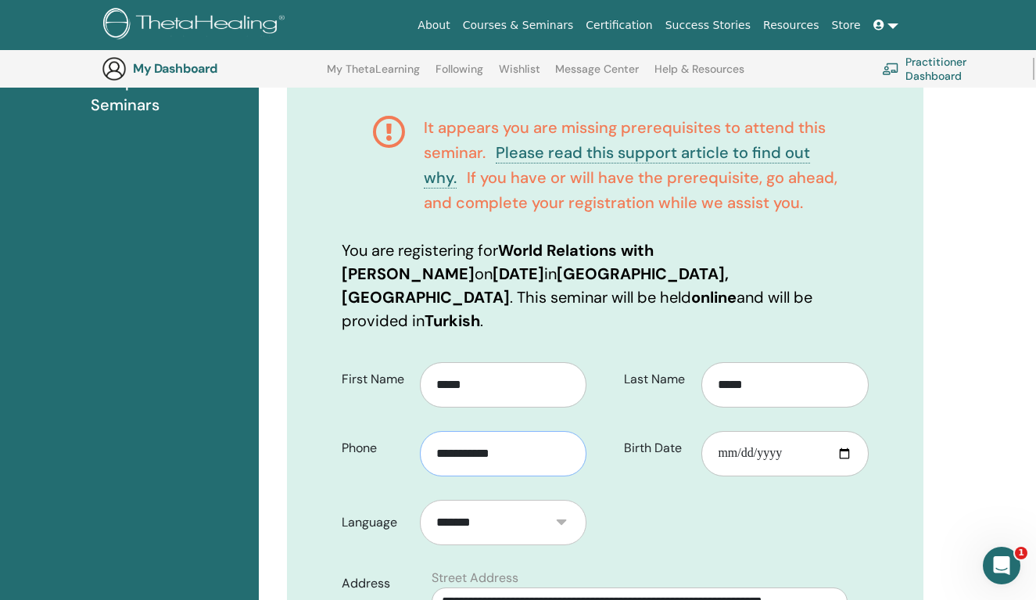
type input "**********"
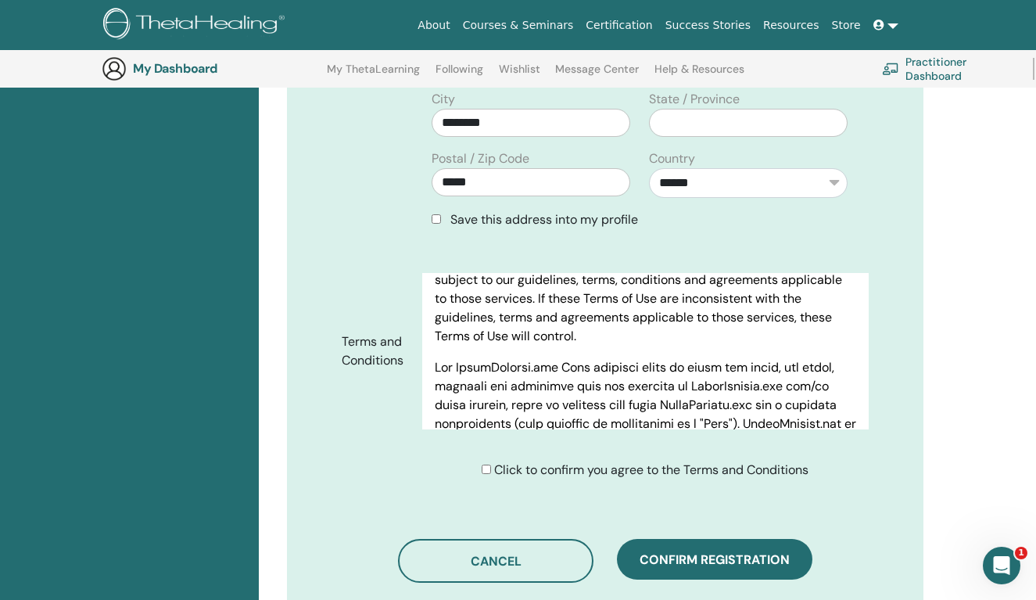
scroll to position [793, 0]
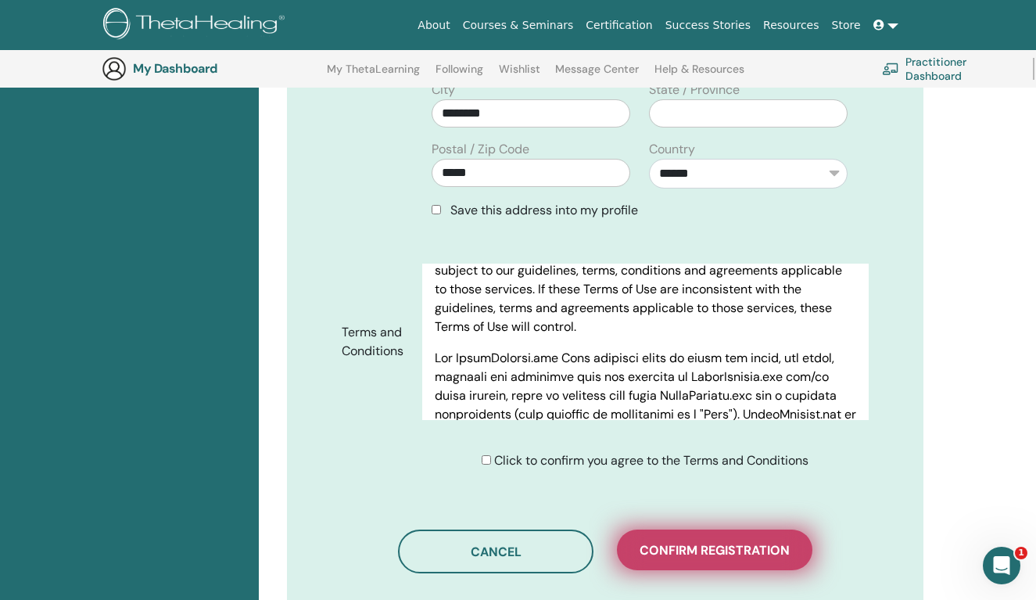
click at [745, 542] on span "Confirm registration" at bounding box center [715, 550] width 150 height 16
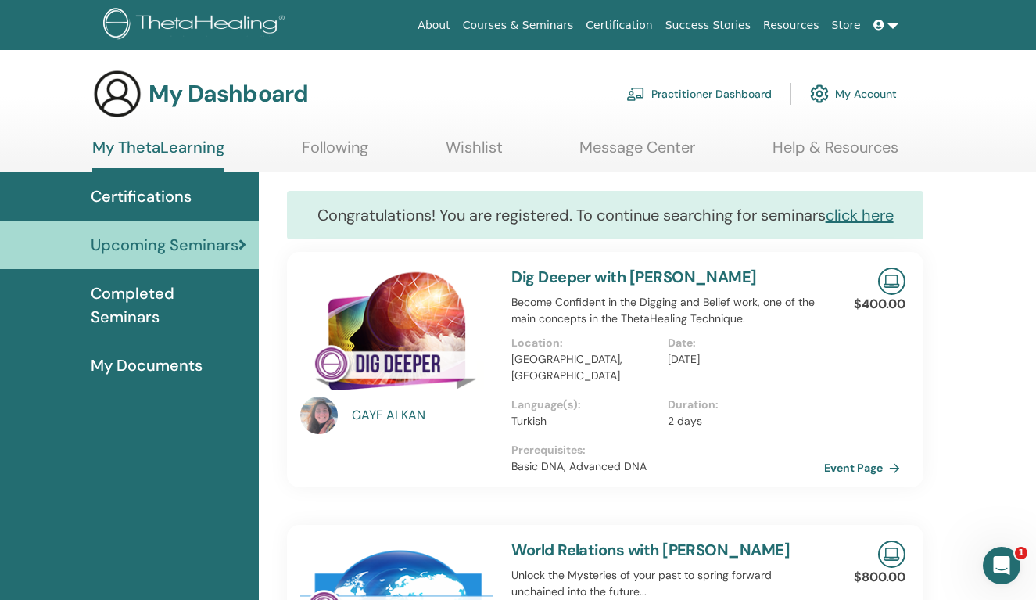
click at [893, 17] on link at bounding box center [886, 25] width 38 height 29
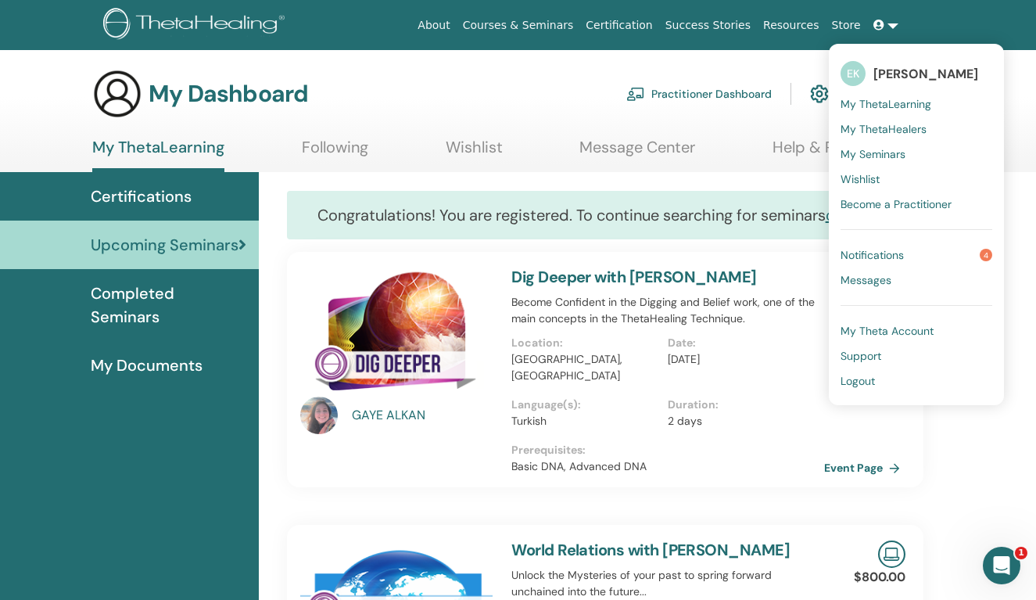
click at [863, 383] on span "Logout" at bounding box center [858, 381] width 34 height 14
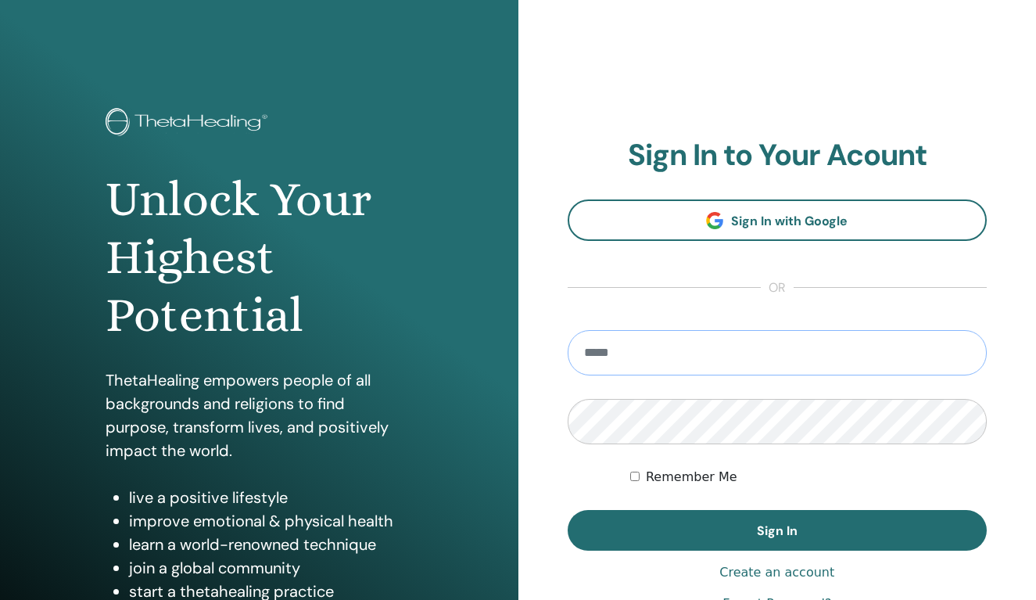
type input "**********"
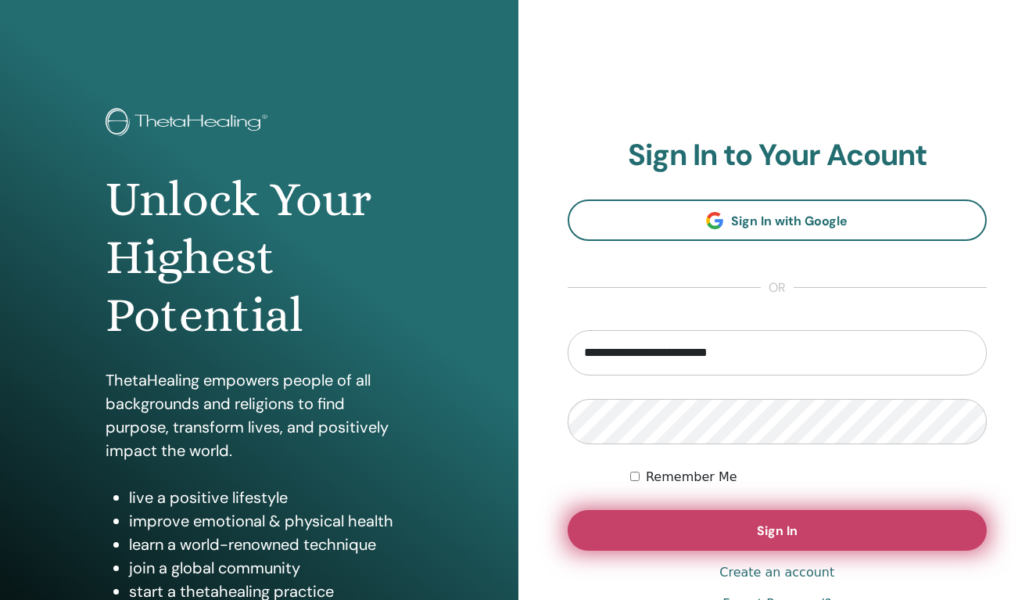
click at [784, 527] on span "Sign In" at bounding box center [777, 530] width 41 height 16
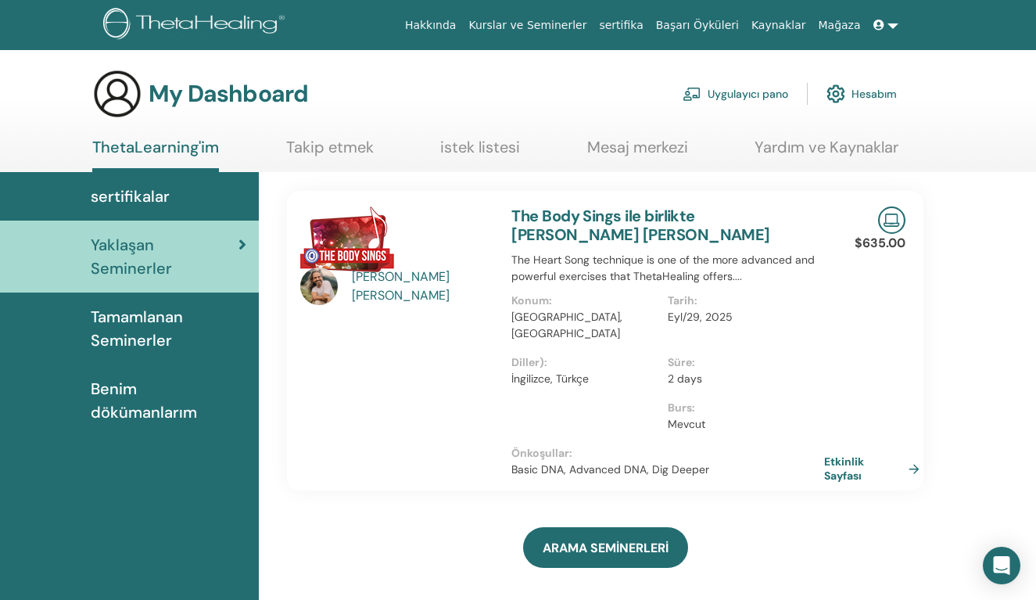
click at [137, 181] on link "sertifikalar" at bounding box center [129, 196] width 259 height 48
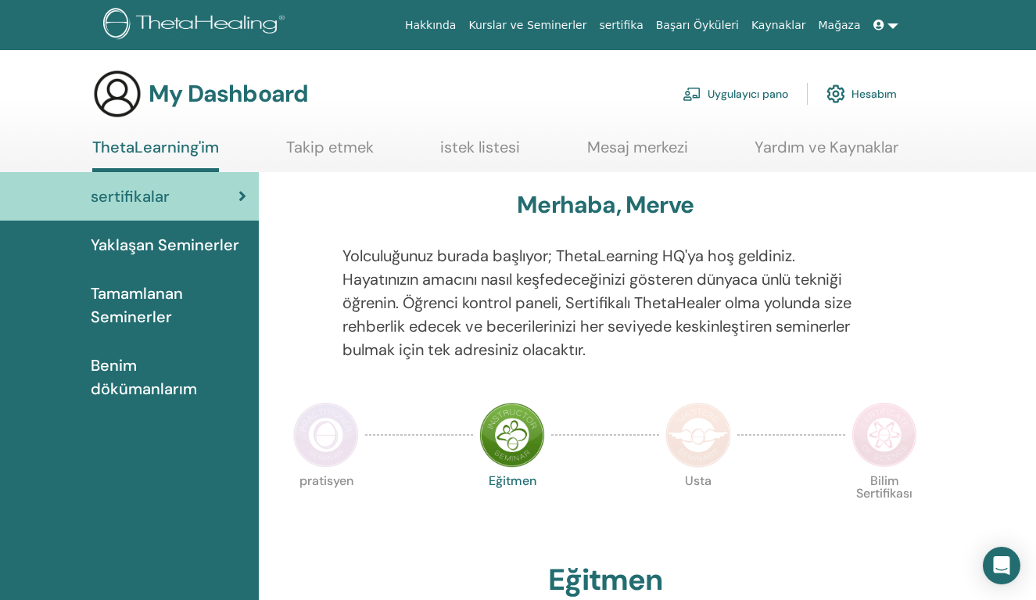
click at [158, 306] on span "Tamamlanan Seminerler" at bounding box center [169, 305] width 156 height 47
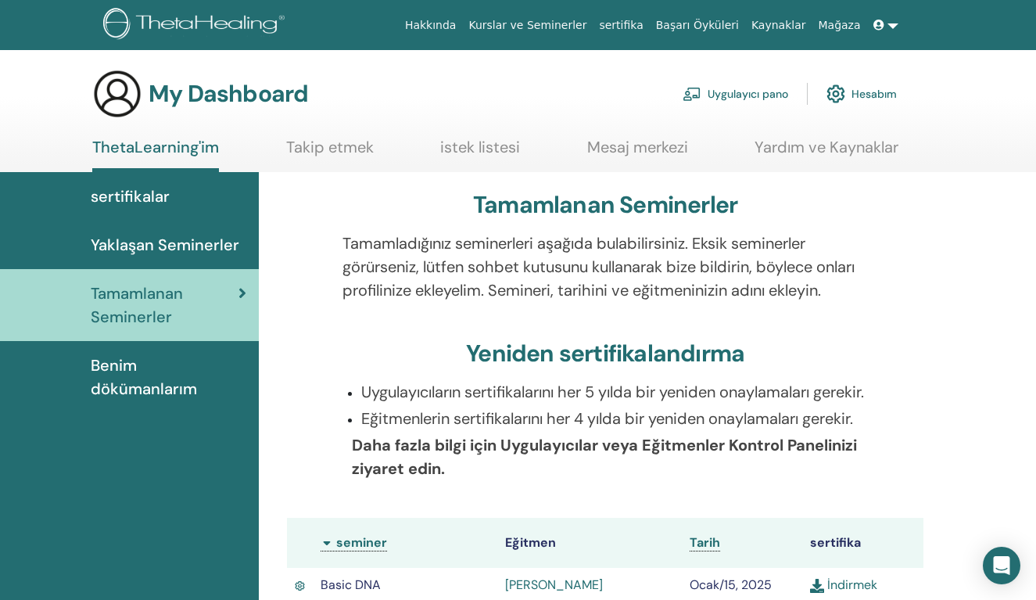
click at [156, 196] on span "sertifikalar" at bounding box center [130, 196] width 79 height 23
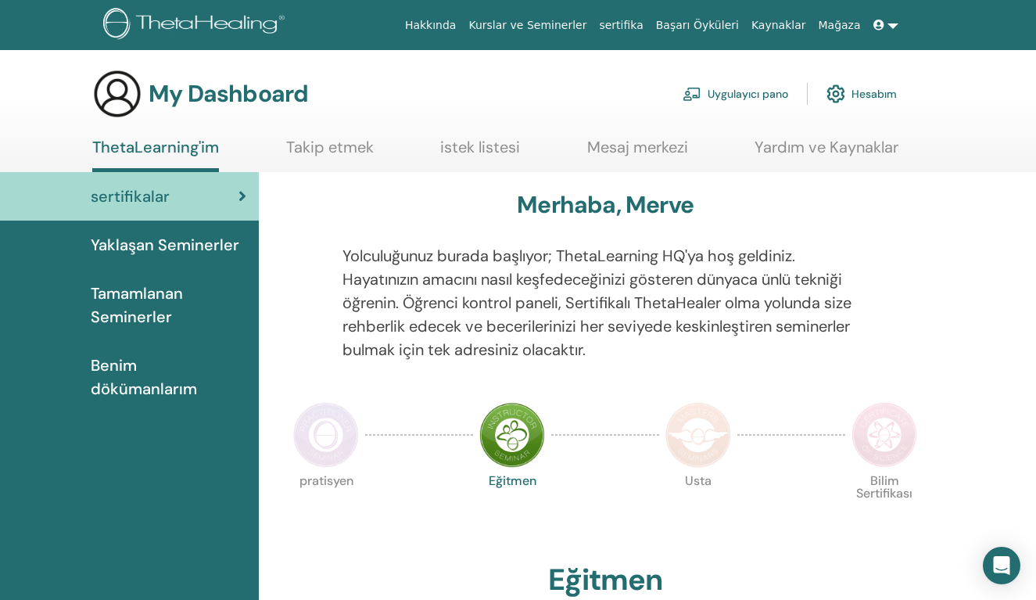
click at [864, 95] on link "Hesabım" at bounding box center [862, 94] width 70 height 34
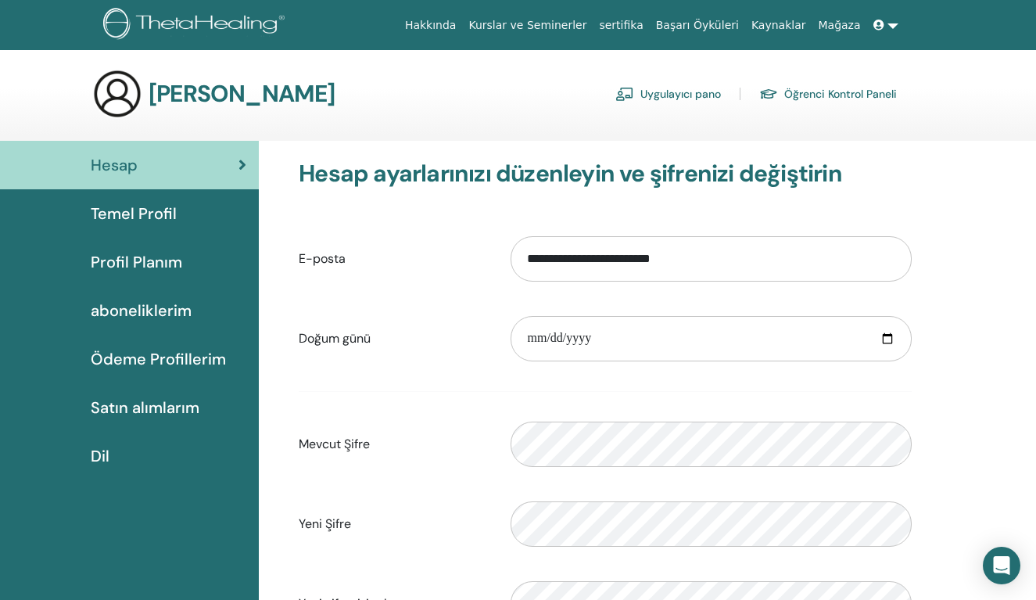
click at [898, 24] on link at bounding box center [886, 25] width 38 height 29
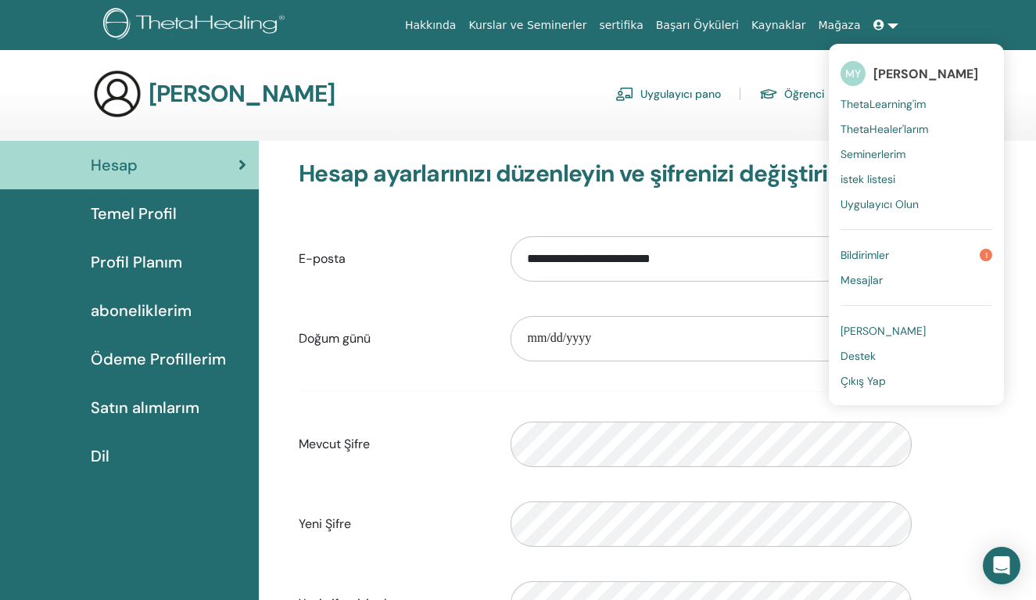
click at [879, 382] on span "Çıkış Yap" at bounding box center [863, 381] width 45 height 14
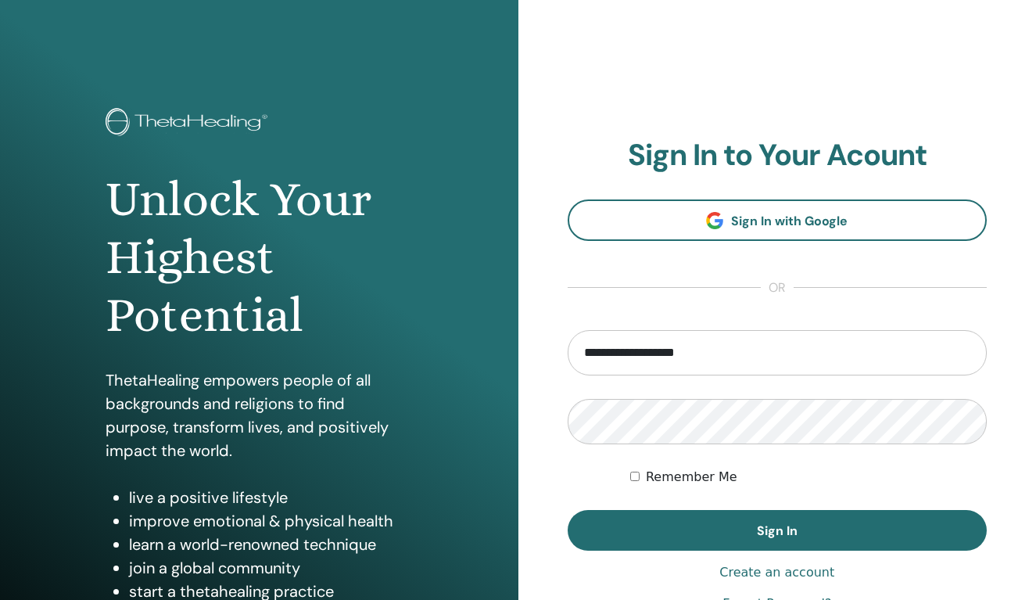
type input "**********"
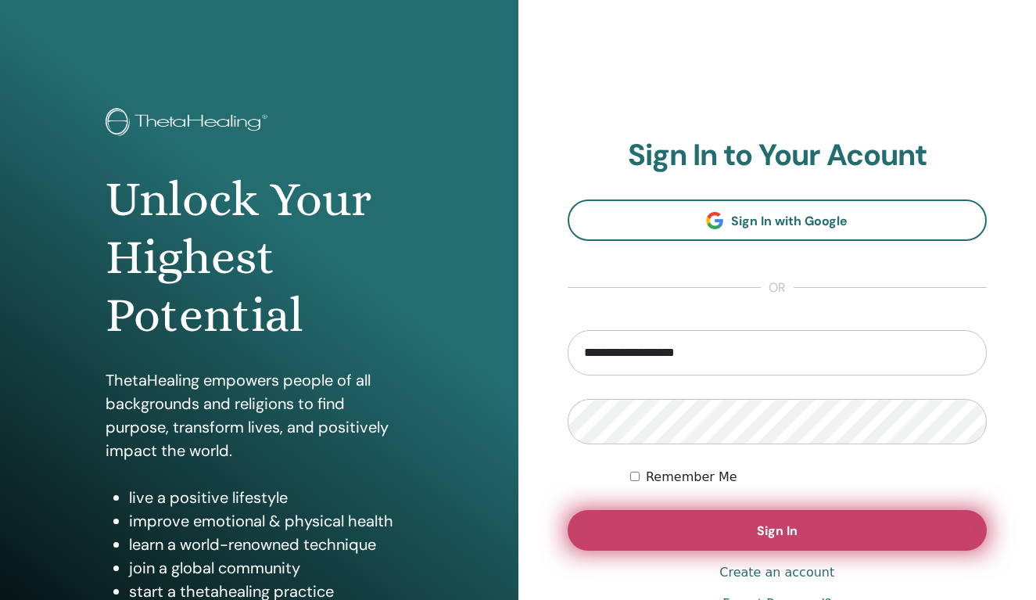
click at [734, 522] on button "Sign In" at bounding box center [778, 530] width 420 height 41
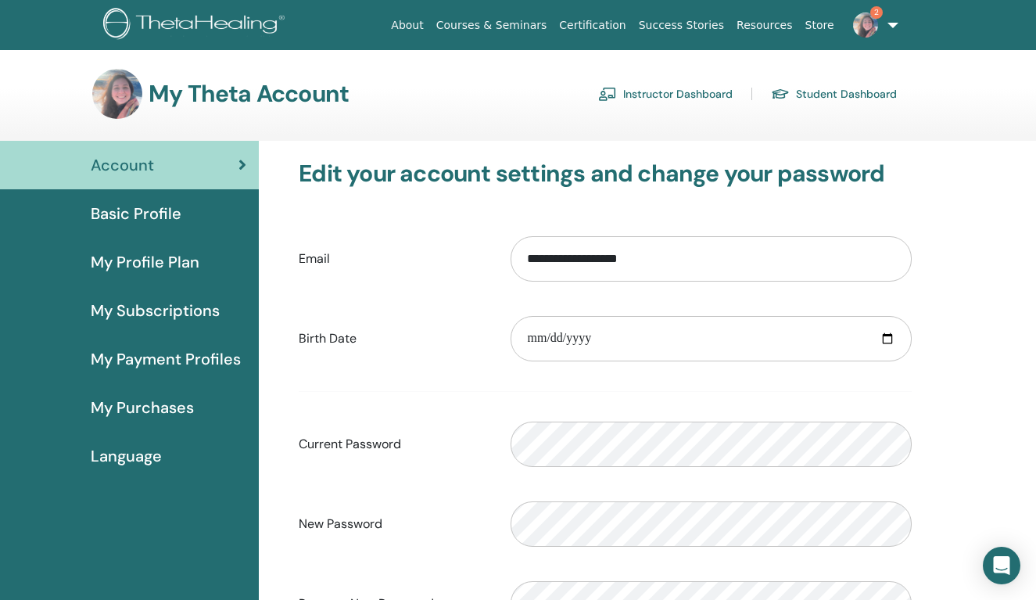
click at [644, 95] on link "Instructor Dashboard" at bounding box center [665, 93] width 135 height 25
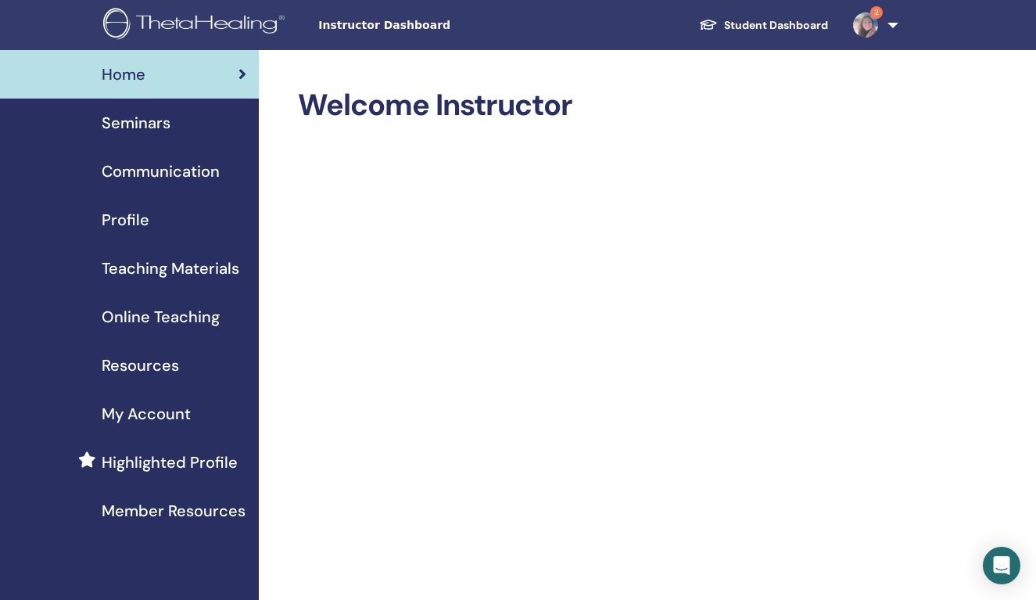
click at [160, 117] on span "Seminars" at bounding box center [136, 122] width 69 height 23
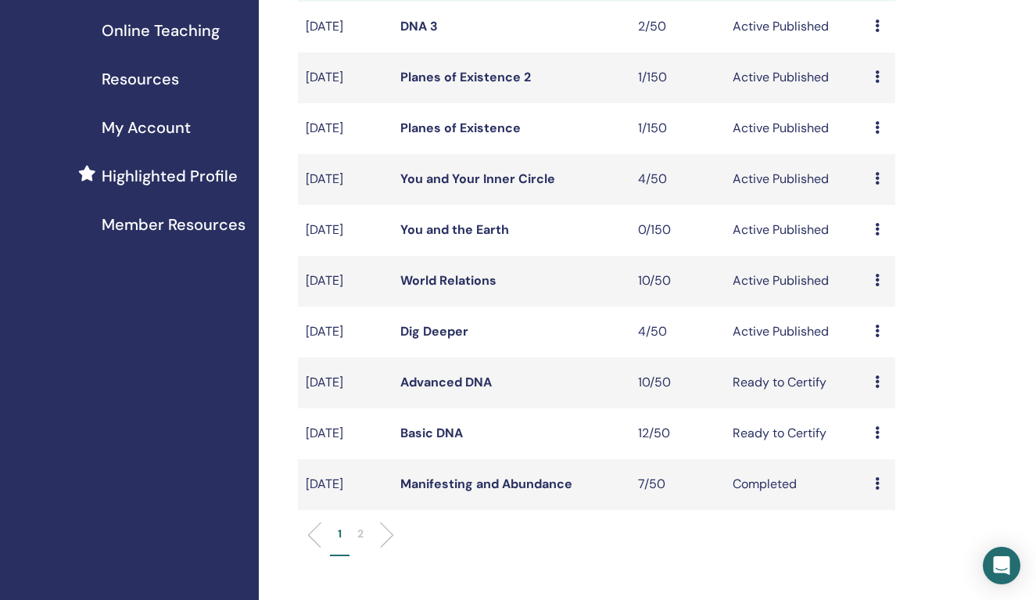
scroll to position [287, 0]
click at [447, 339] on link "Dig Deeper" at bounding box center [434, 330] width 68 height 16
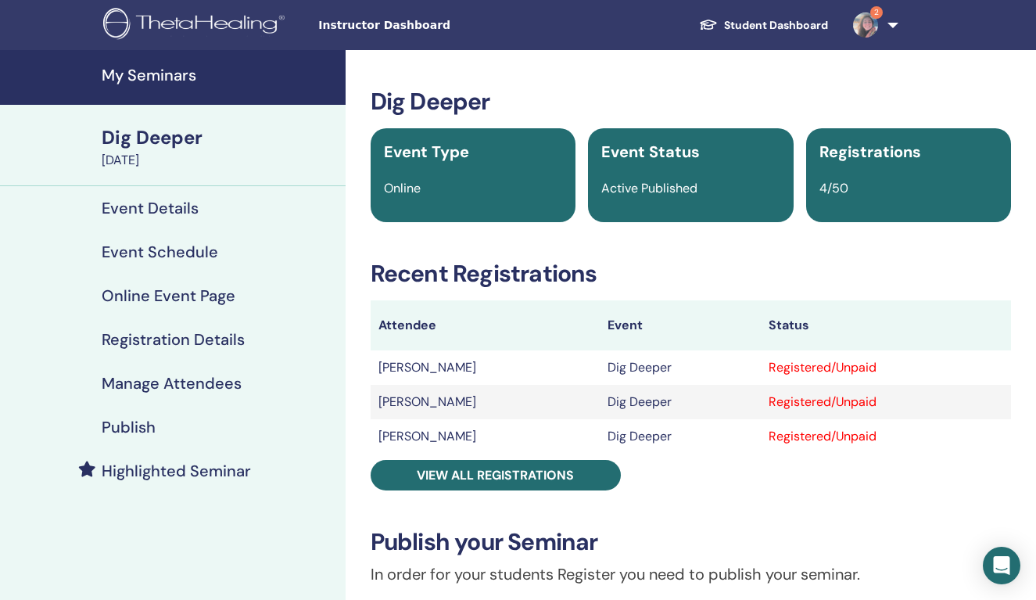
click at [185, 335] on h4 "Registration Details" at bounding box center [173, 339] width 143 height 19
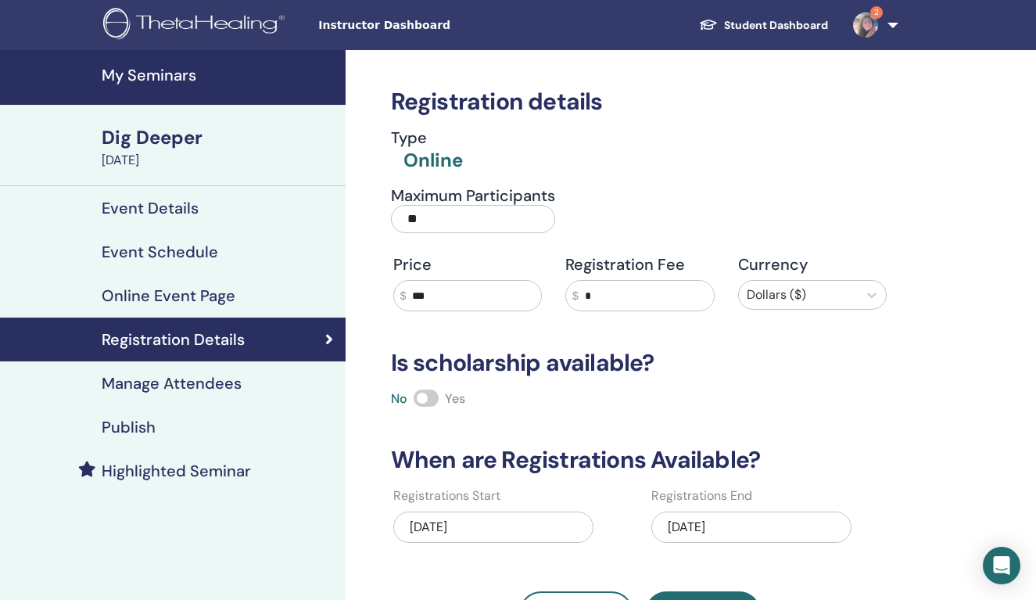
click at [179, 208] on h4 "Event Details" at bounding box center [150, 208] width 97 height 19
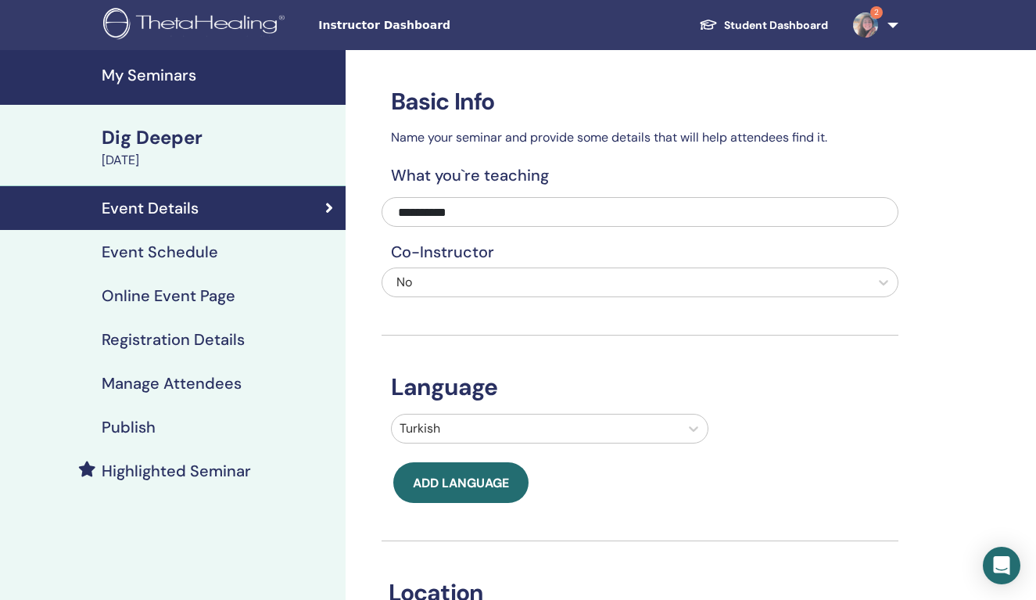
click at [169, 78] on h4 "My Seminars" at bounding box center [219, 75] width 235 height 19
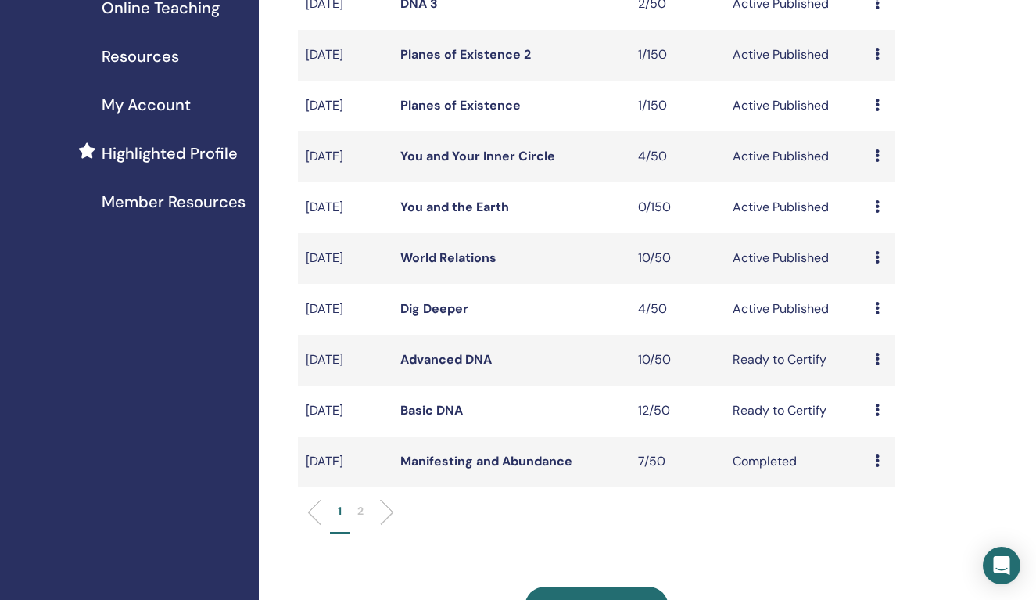
scroll to position [310, 0]
click at [451, 265] on link "World Relations" at bounding box center [448, 257] width 96 height 16
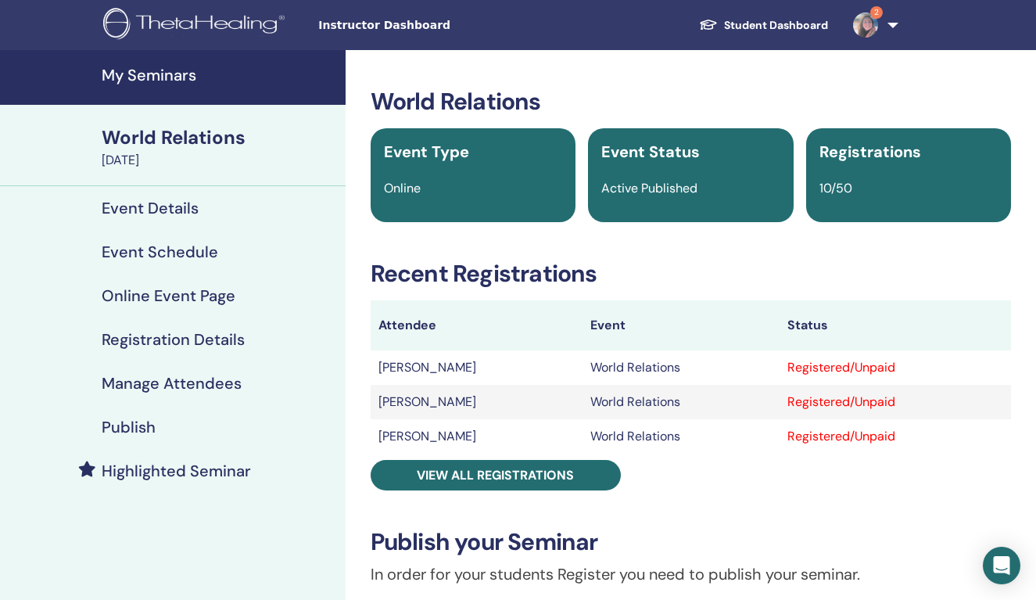
click at [182, 338] on h4 "Registration Details" at bounding box center [173, 339] width 143 height 19
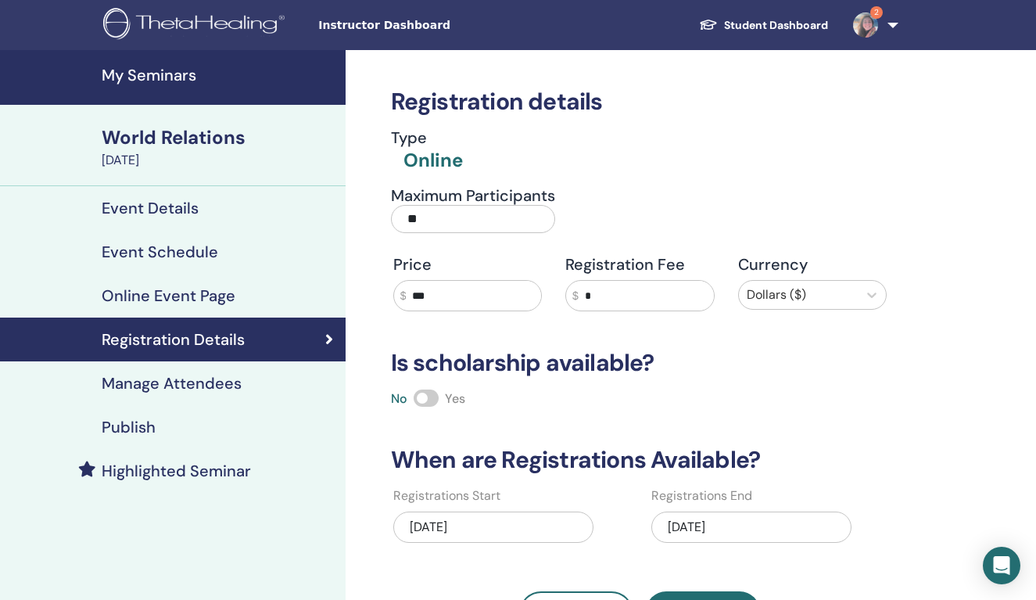
click at [151, 73] on h4 "My Seminars" at bounding box center [219, 75] width 235 height 19
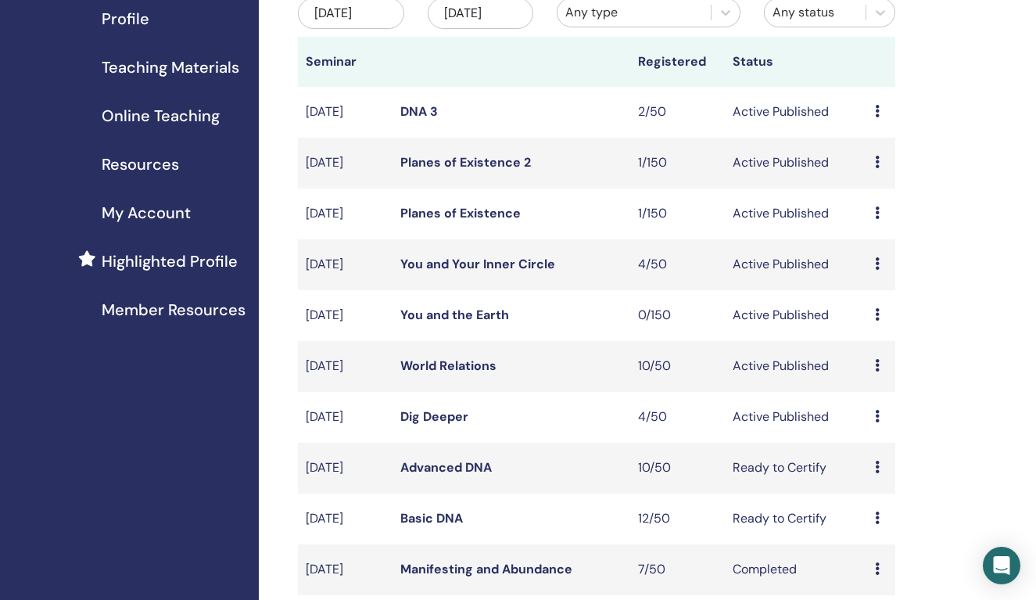
scroll to position [202, 0]
click at [479, 271] on link "You and Your Inner Circle" at bounding box center [477, 263] width 155 height 16
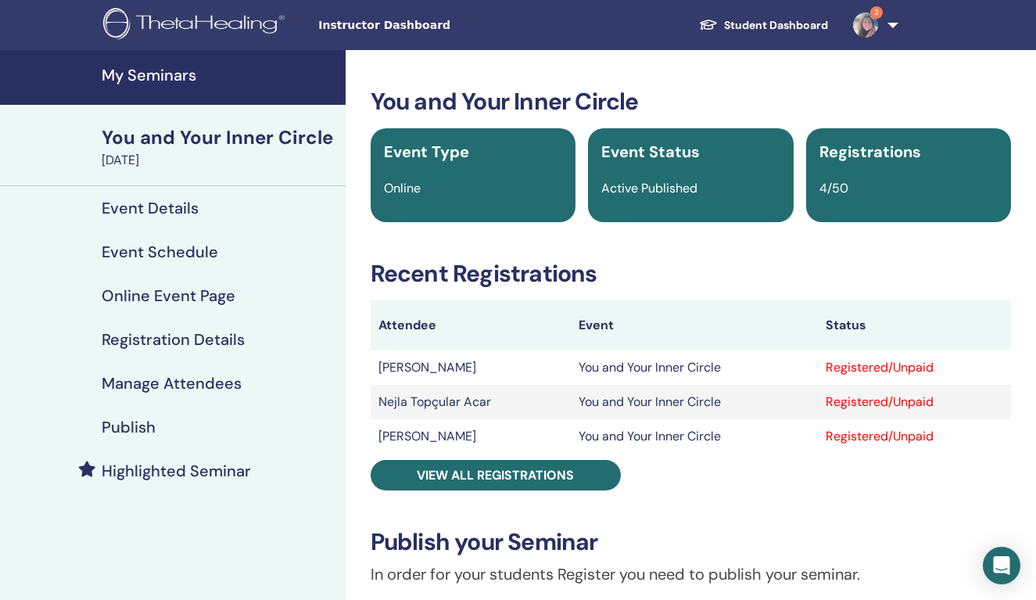
scroll to position [1, 0]
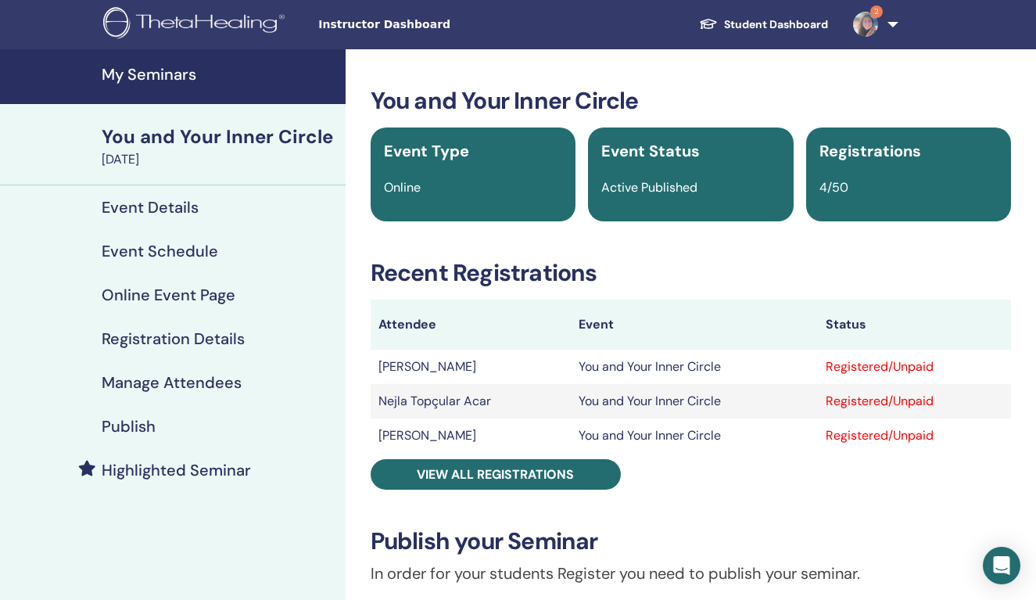
click at [135, 69] on h4 "My Seminars" at bounding box center [219, 74] width 235 height 19
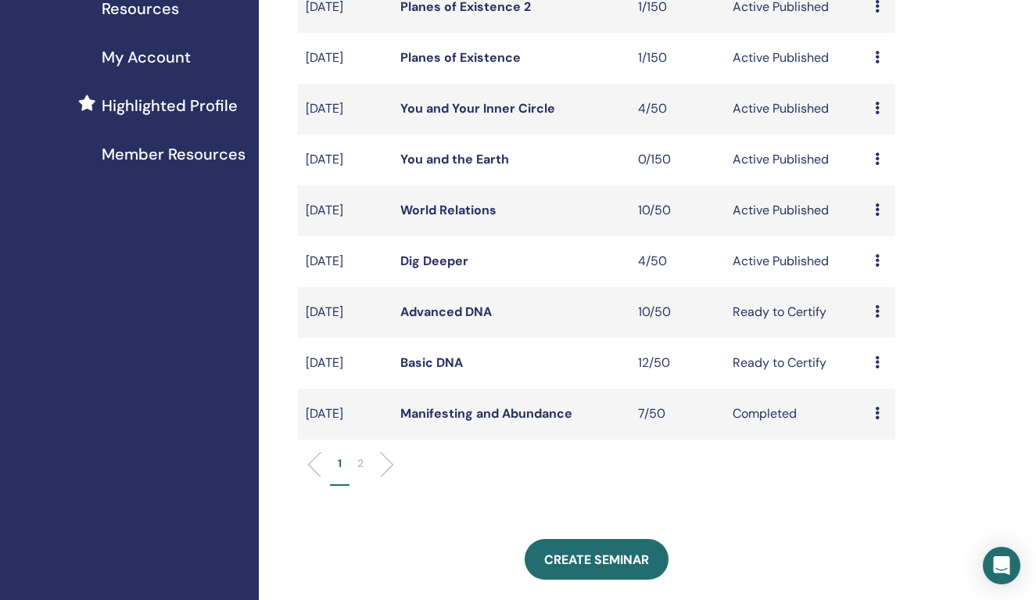
scroll to position [363, 0]
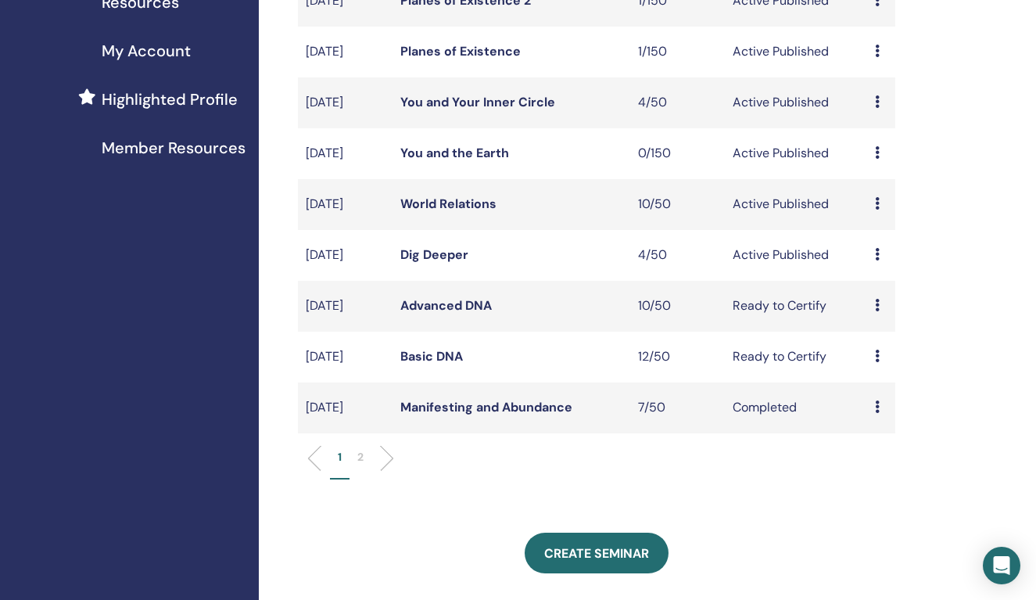
click at [361, 465] on p "2" at bounding box center [360, 457] width 6 height 16
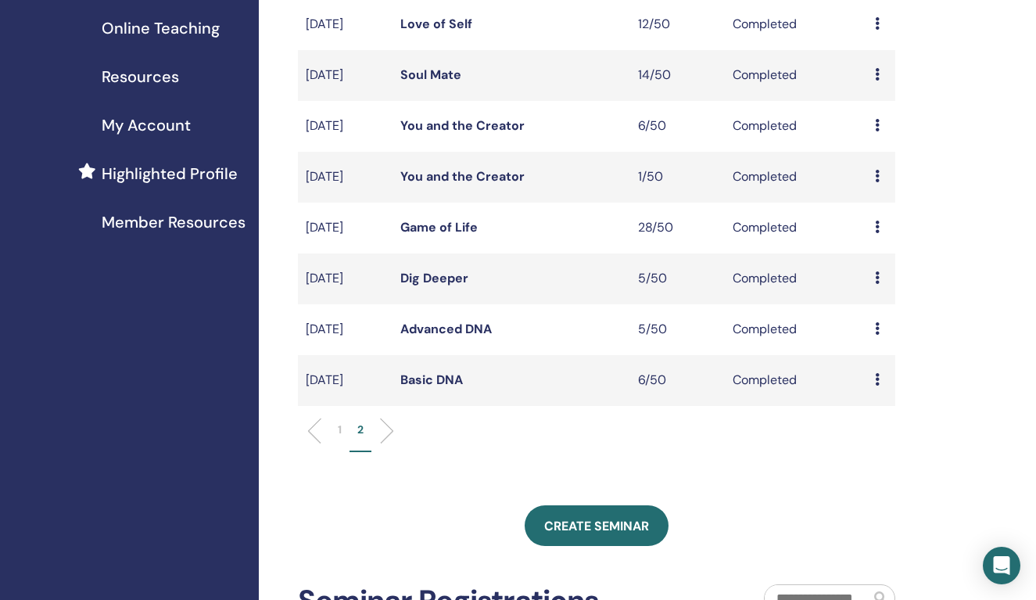
scroll to position [264, 0]
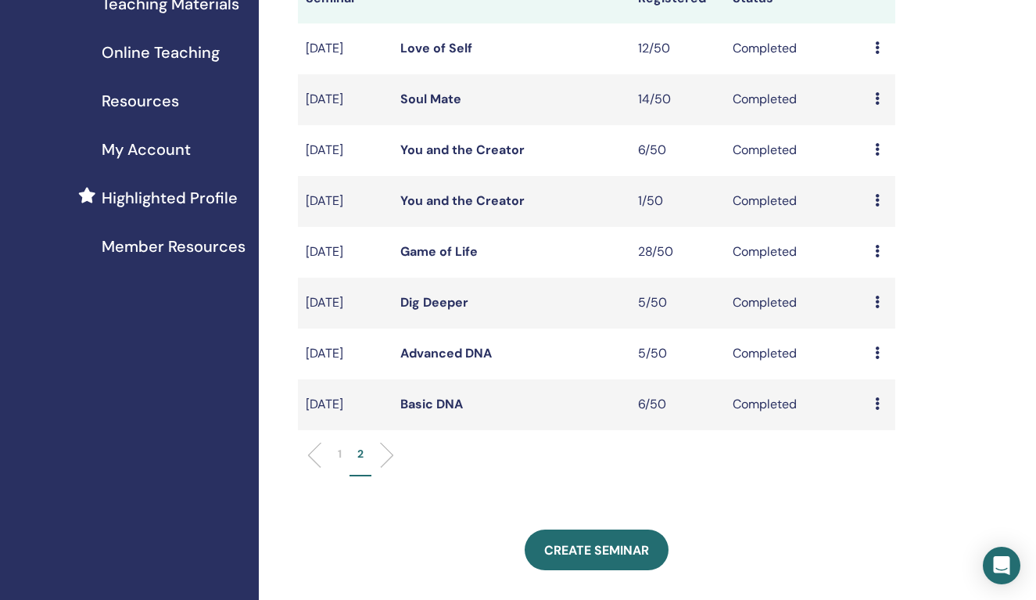
click at [339, 462] on p "1" at bounding box center [340, 454] width 4 height 16
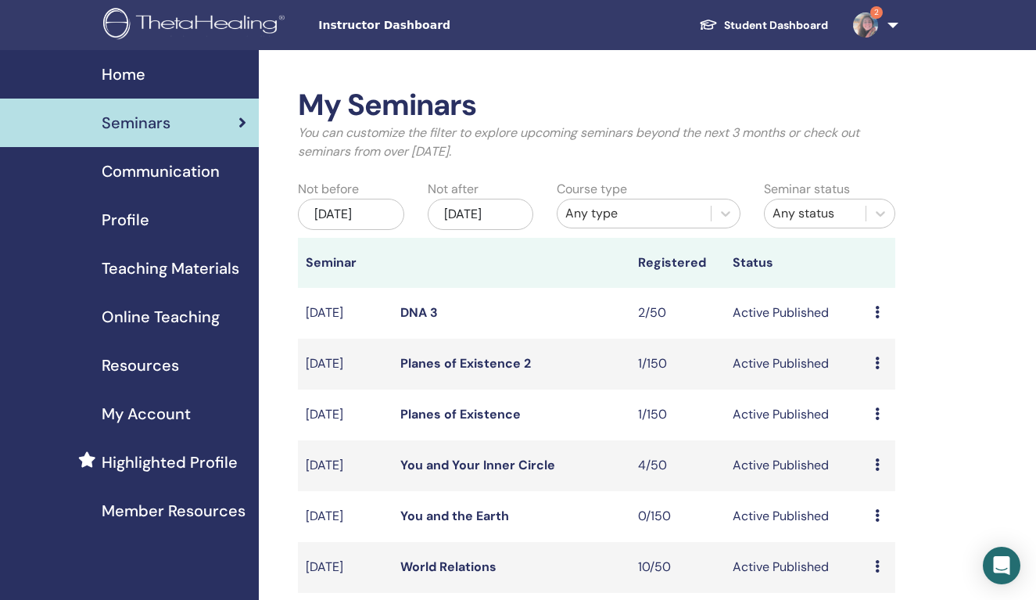
scroll to position [0, 0]
click at [890, 26] on link "2" at bounding box center [873, 25] width 64 height 50
